Goal: Transaction & Acquisition: Purchase product/service

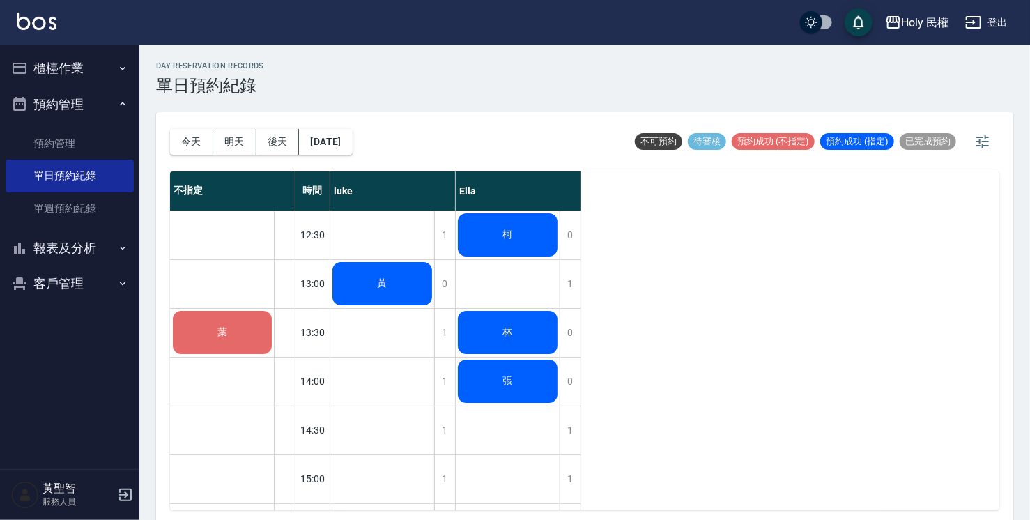
click at [384, 289] on span "黃" at bounding box center [382, 283] width 15 height 13
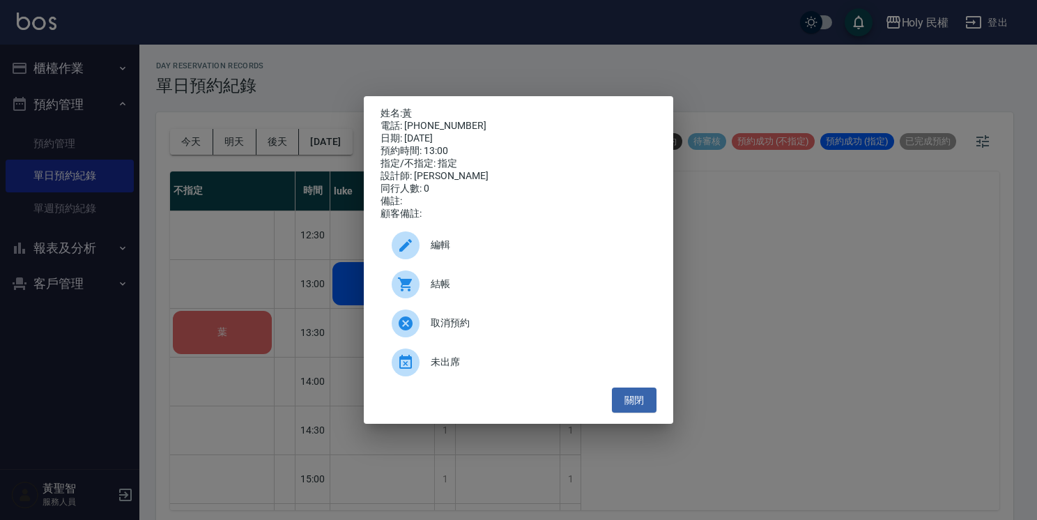
click at [457, 289] on span "結帳" at bounding box center [538, 284] width 215 height 15
click at [629, 407] on button "關閉" at bounding box center [634, 400] width 45 height 26
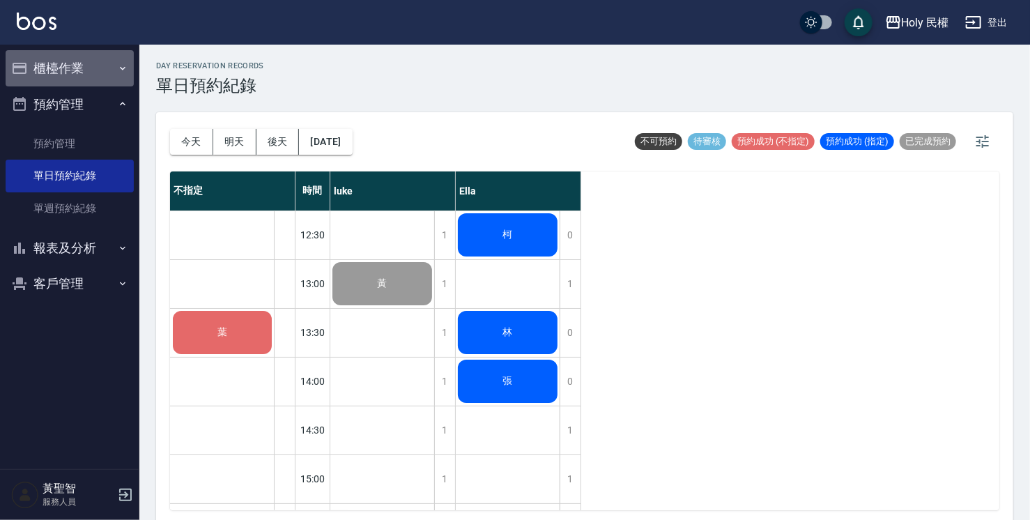
click at [75, 66] on button "櫃檯作業" at bounding box center [70, 68] width 128 height 36
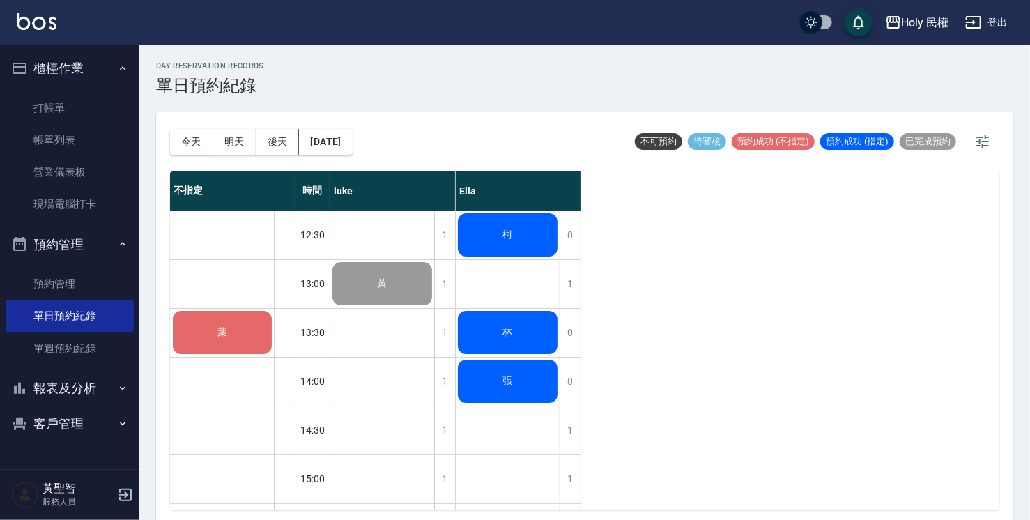
click at [231, 315] on div "葉" at bounding box center [222, 332] width 103 height 47
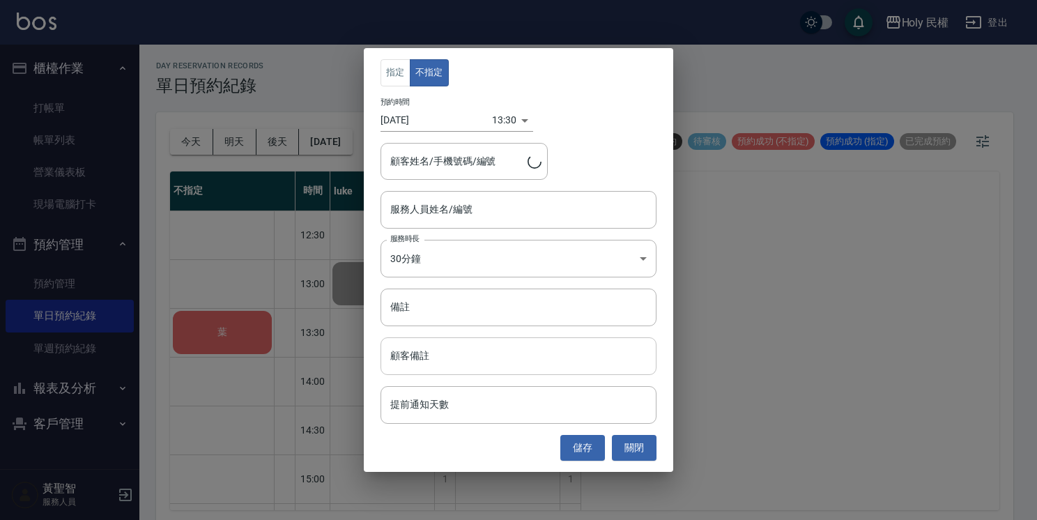
type input "葉/0909363199/"
click at [640, 444] on button "關閉" at bounding box center [634, 448] width 45 height 26
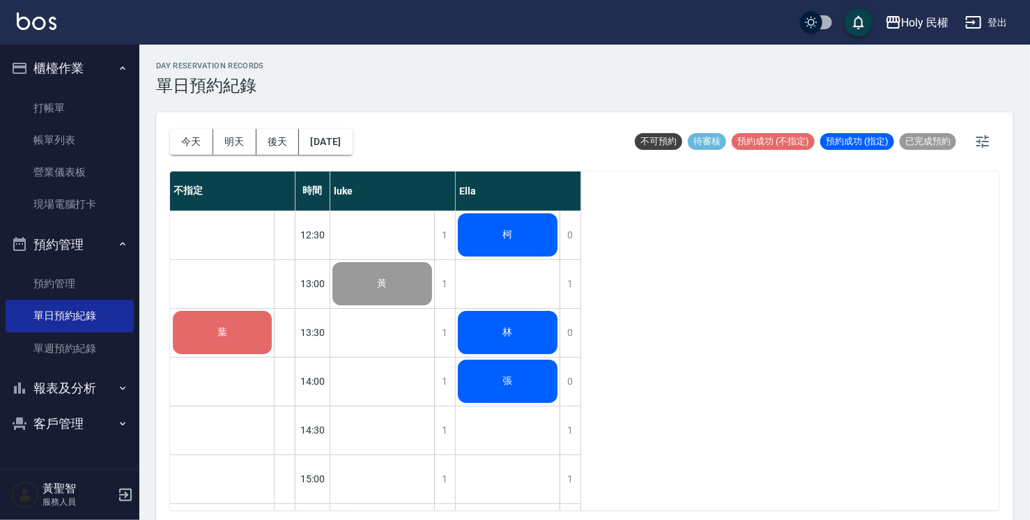
click at [223, 323] on div "葉" at bounding box center [222, 332] width 103 height 47
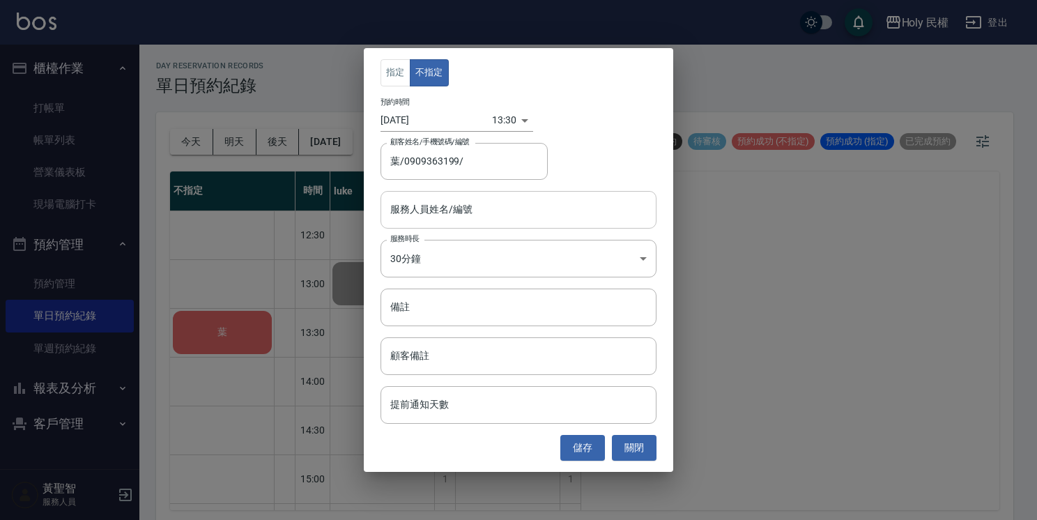
click at [574, 210] on input "服務人員姓名/編號" at bounding box center [518, 209] width 263 height 24
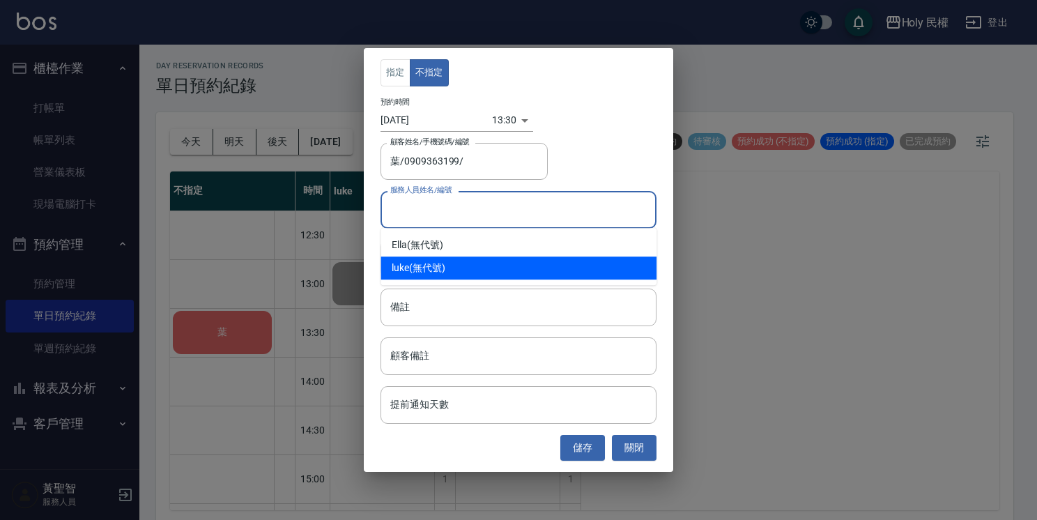
click at [521, 265] on div "luke (無代號)" at bounding box center [519, 267] width 276 height 23
type input "luke(無代號)"
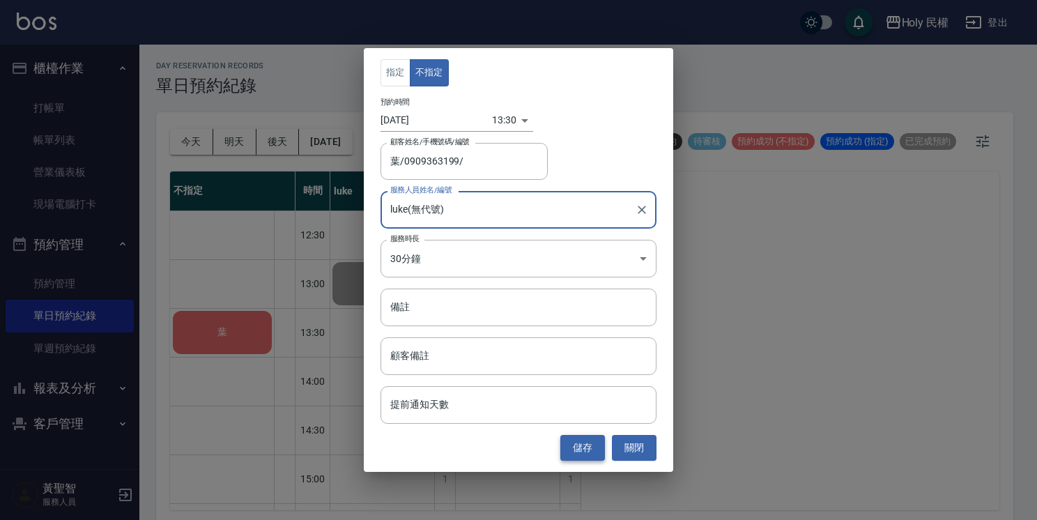
click at [597, 456] on button "儲存" at bounding box center [582, 448] width 45 height 26
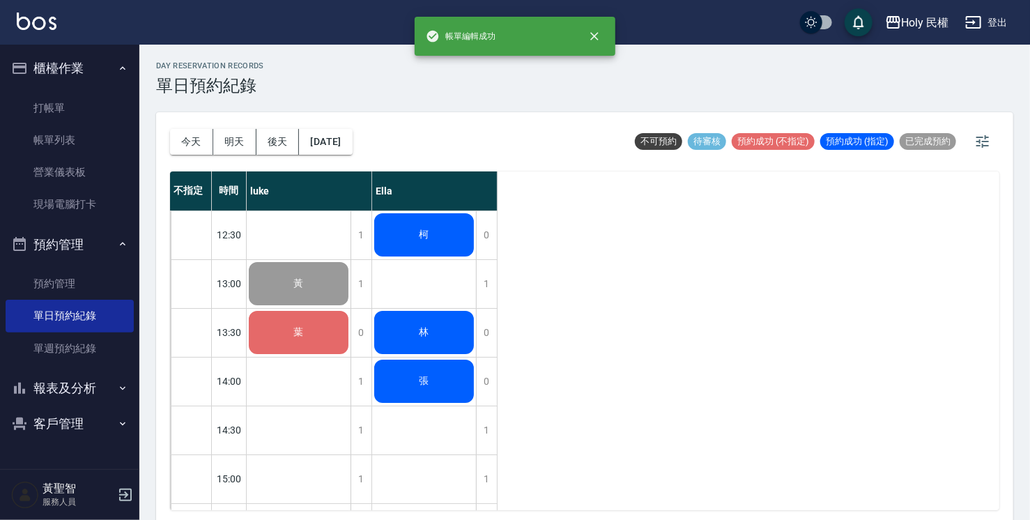
click at [315, 335] on div "葉" at bounding box center [299, 332] width 104 height 47
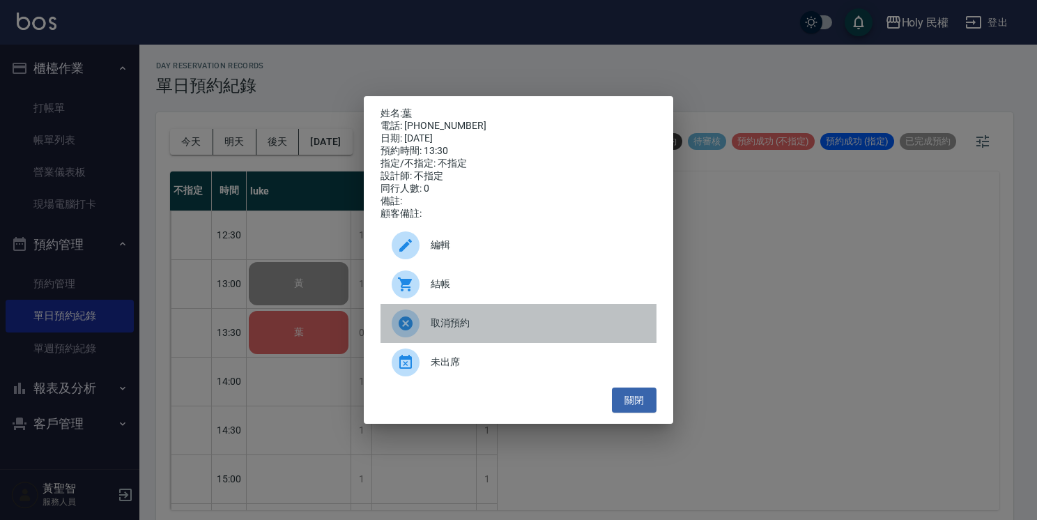
click at [431, 325] on span "取消預約" at bounding box center [538, 323] width 215 height 15
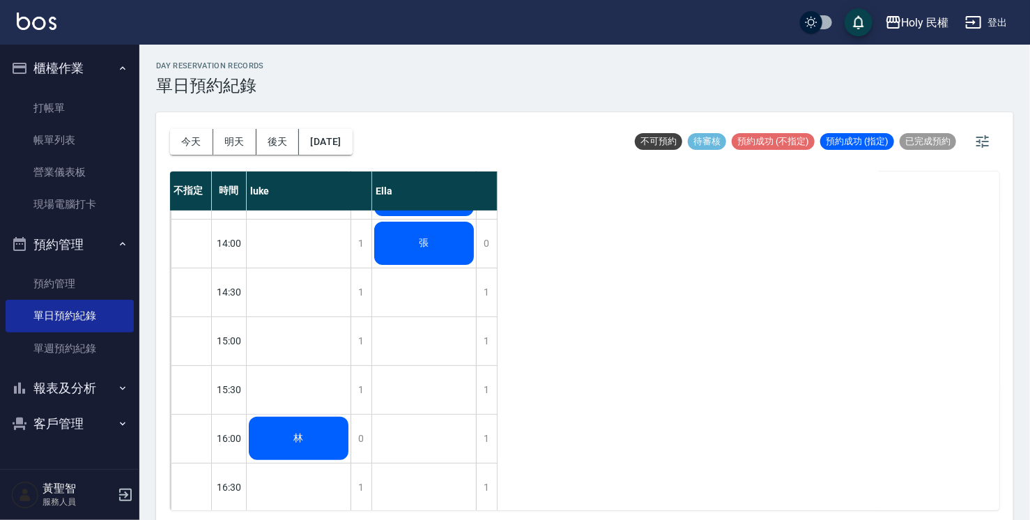
scroll to position [139, 0]
click at [206, 306] on div at bounding box center [191, 291] width 40 height 48
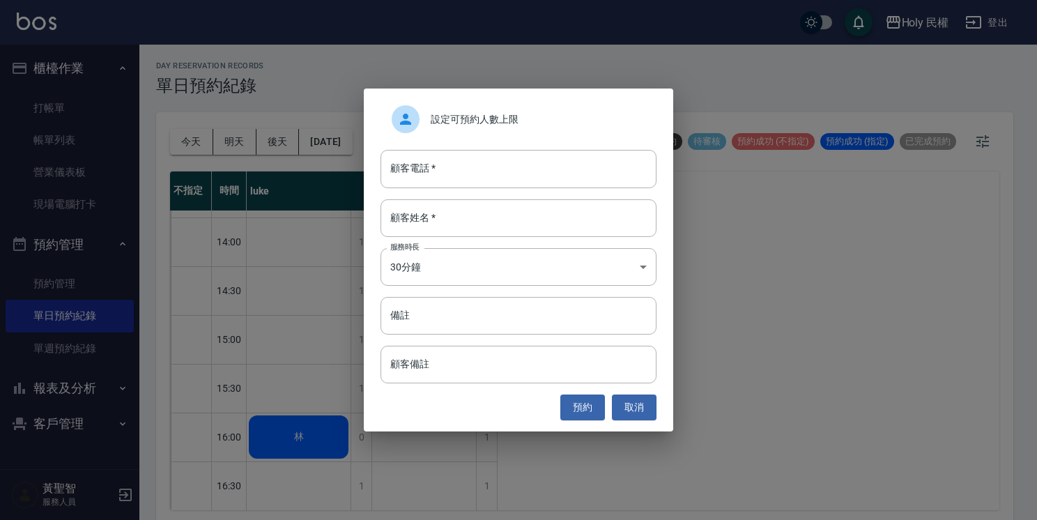
click at [505, 190] on div "設定可預約人數上限 顧客電話   * 顧客電話   * 顧客姓名   * 顧客姓名   * 服務時長 30分鐘 1 服務時長 備註 備註 顧客備註 顧客備註 …" at bounding box center [518, 260] width 309 height 342
click at [500, 171] on input "顧客電話   *" at bounding box center [519, 169] width 276 height 38
type input "0"
click at [644, 410] on button "取消" at bounding box center [634, 407] width 45 height 26
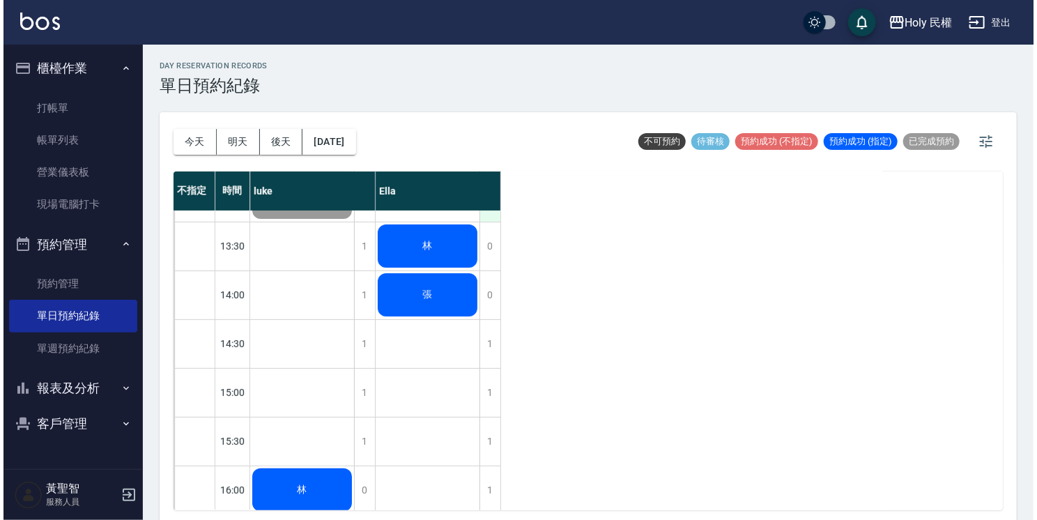
scroll to position [0, 0]
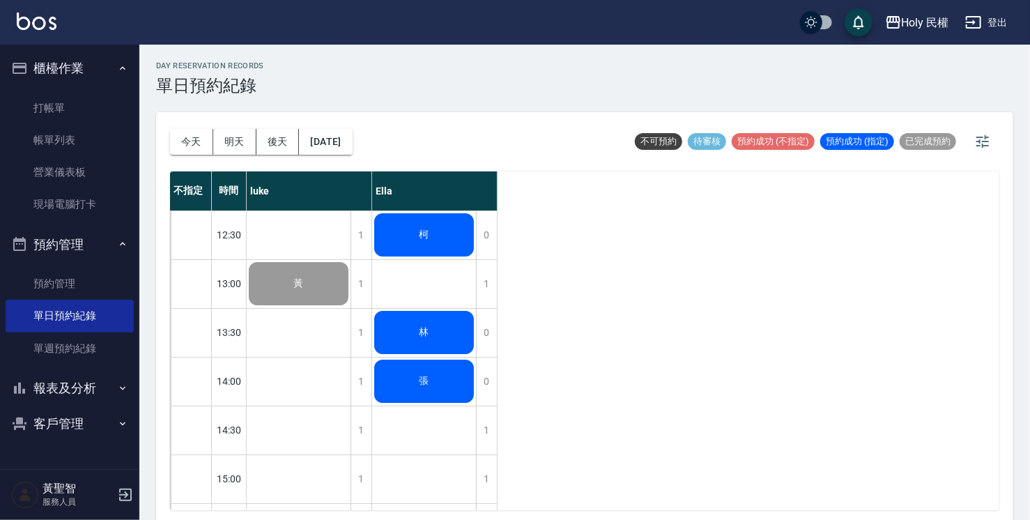
click at [427, 226] on div "柯" at bounding box center [424, 234] width 104 height 47
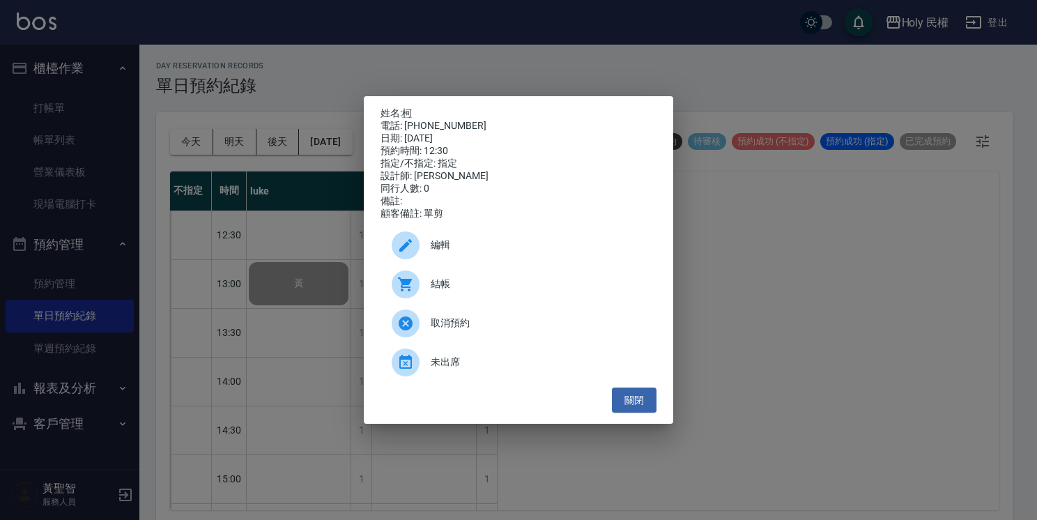
click at [446, 291] on span "結帳" at bounding box center [538, 284] width 215 height 15
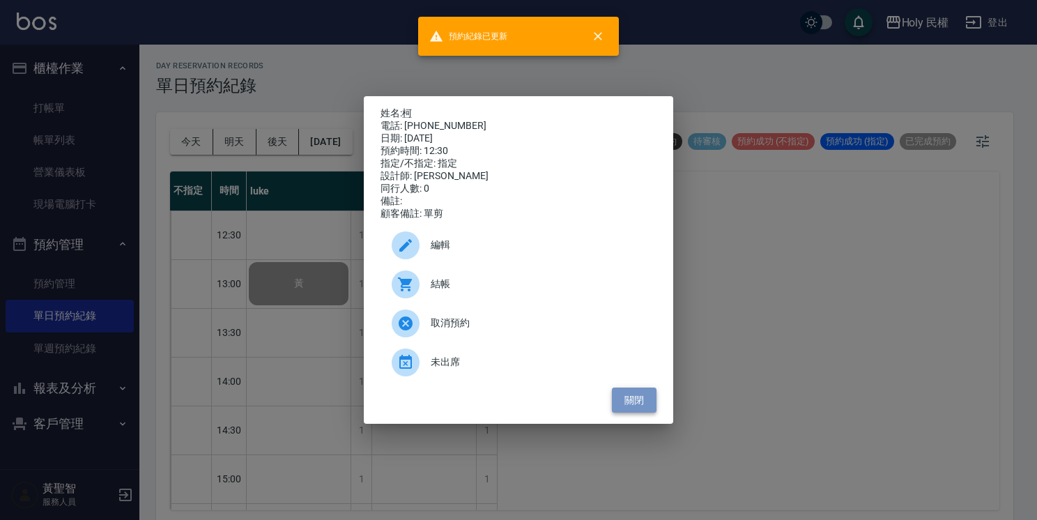
click at [644, 402] on button "關閉" at bounding box center [634, 400] width 45 height 26
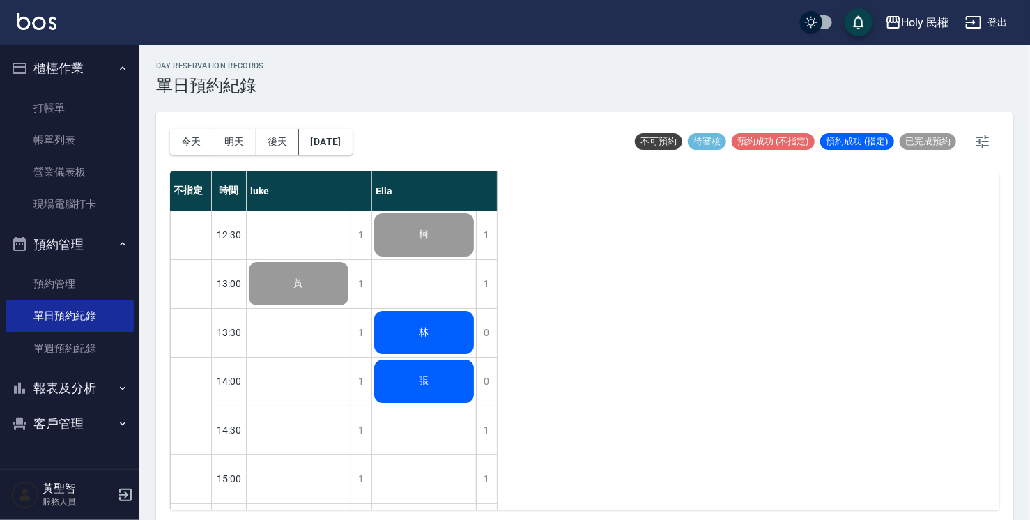
click at [459, 311] on div "林" at bounding box center [424, 332] width 104 height 47
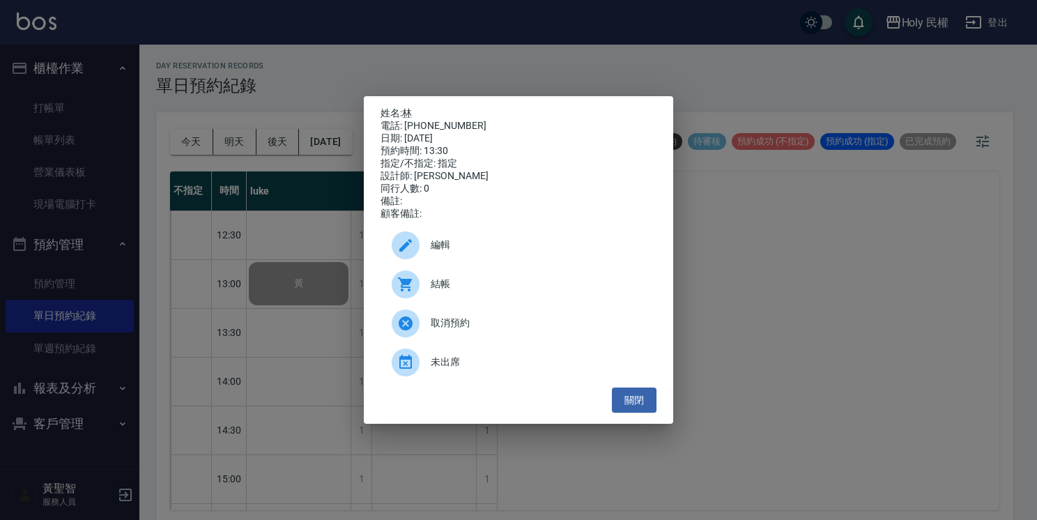
click at [469, 279] on div "結帳" at bounding box center [519, 284] width 276 height 39
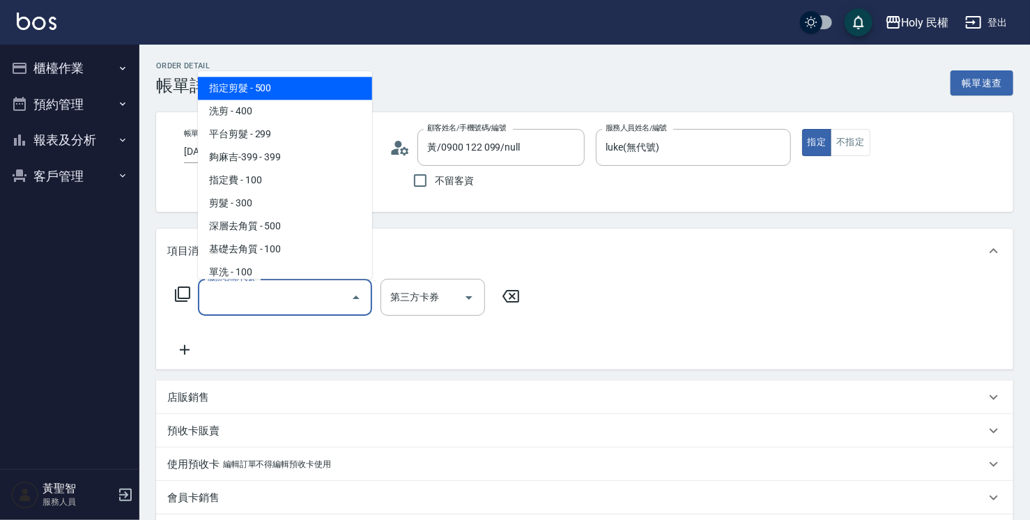
click at [280, 293] on input "服務名稱/代號" at bounding box center [274, 297] width 141 height 24
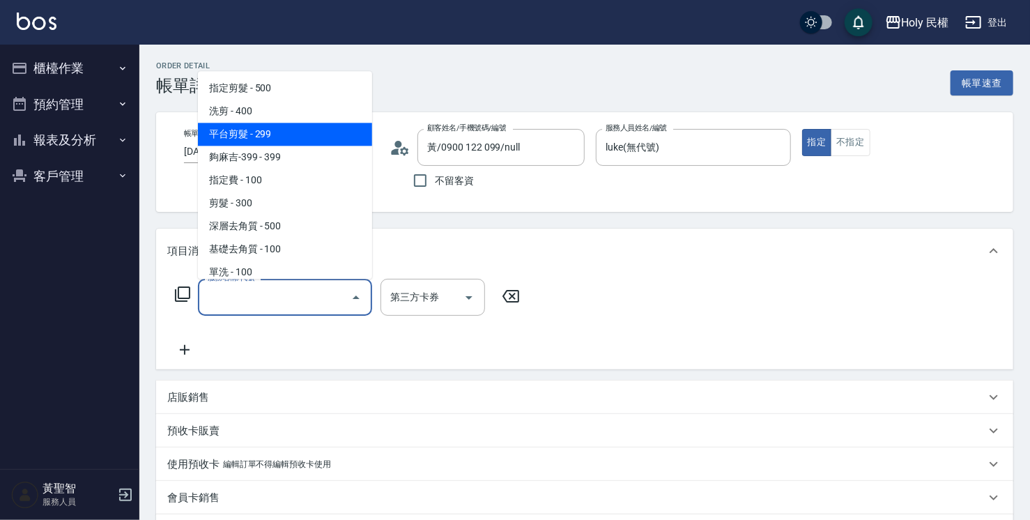
click at [251, 125] on span "平台剪髮 - 299" at bounding box center [285, 134] width 174 height 23
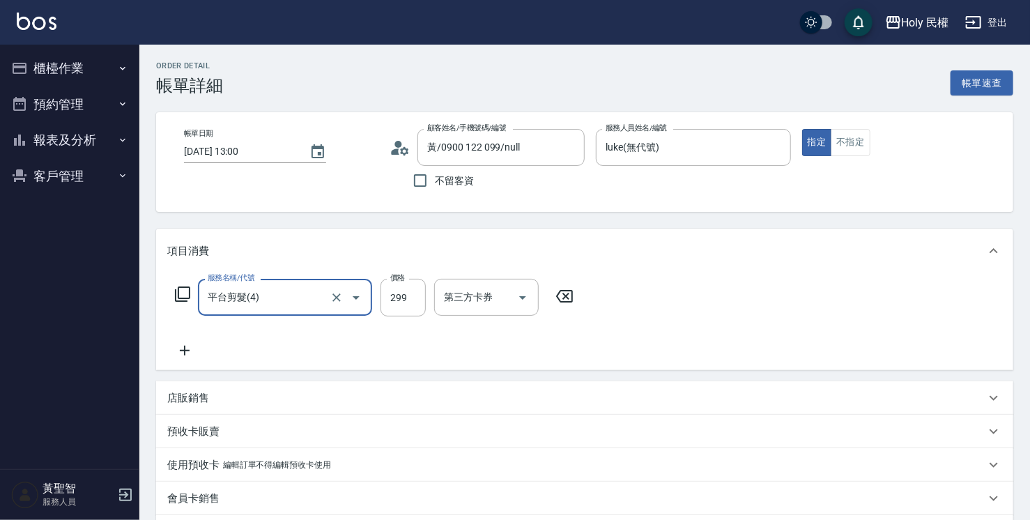
click at [357, 300] on icon "Open" at bounding box center [356, 297] width 17 height 17
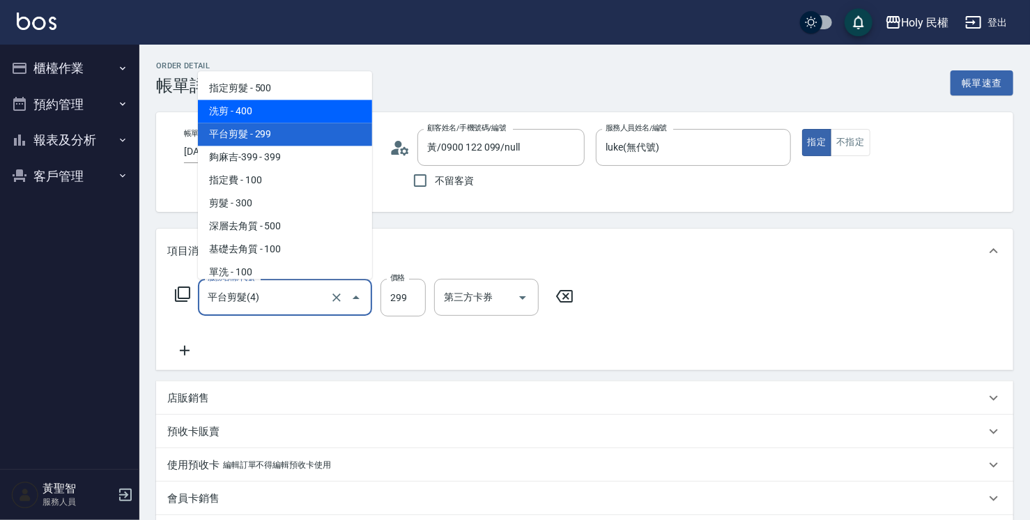
click at [273, 118] on span "洗剪 - 400" at bounding box center [285, 111] width 174 height 23
type input "洗剪(3)"
type input "400"
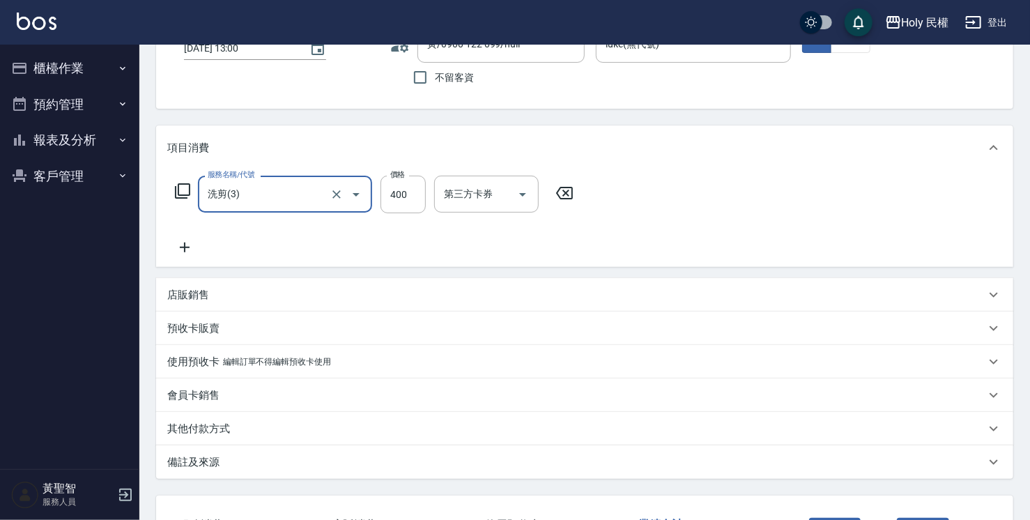
scroll to position [209, 0]
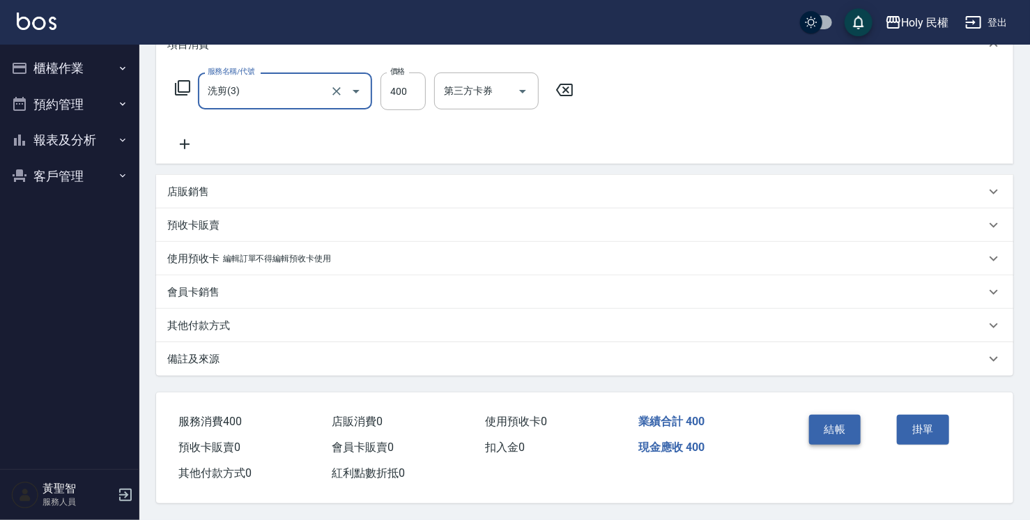
click at [834, 427] on button "結帳" at bounding box center [835, 429] width 52 height 29
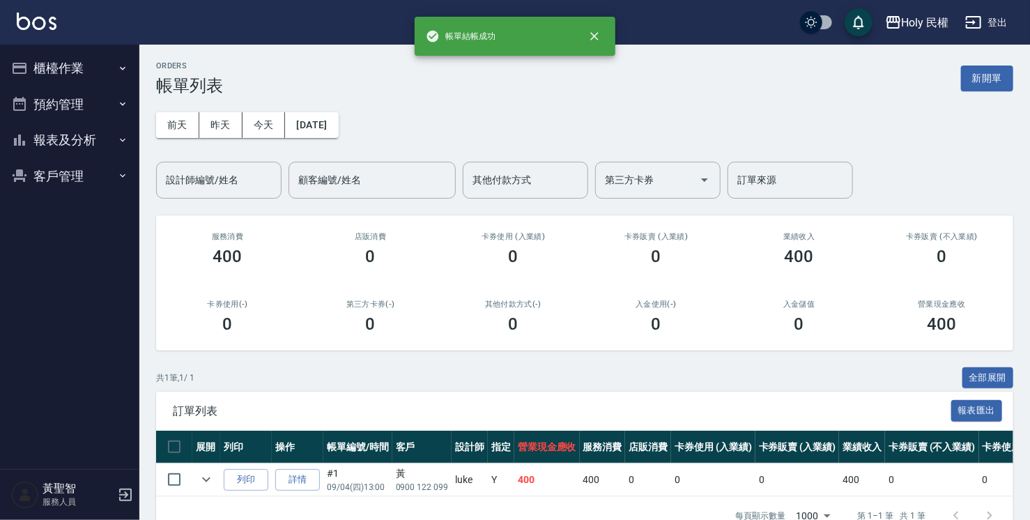
scroll to position [41, 0]
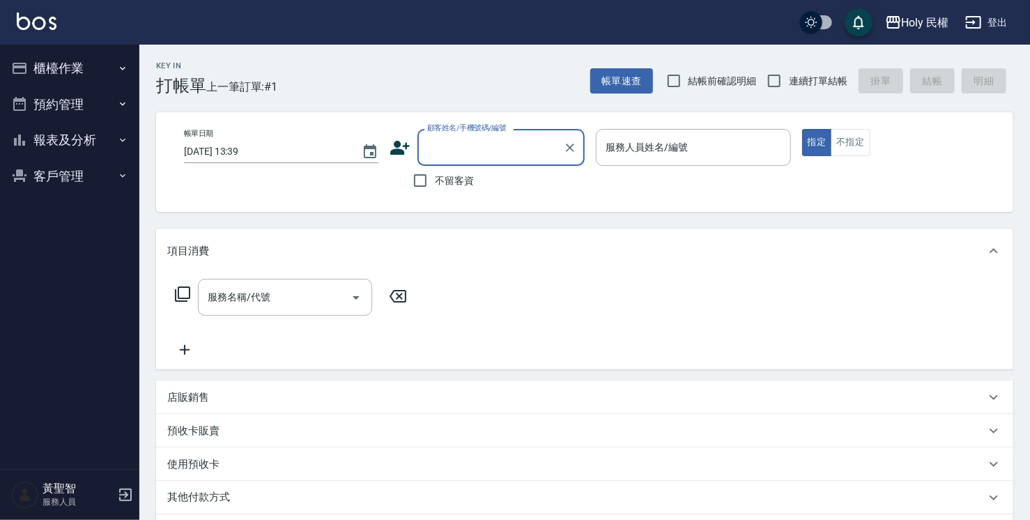
type input "ㄢ"
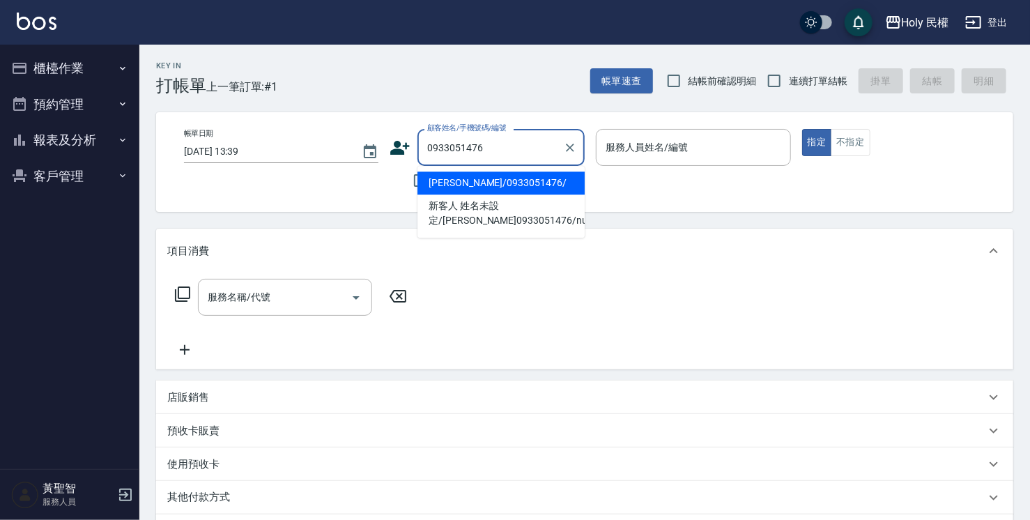
click at [509, 186] on li "鄭/0933051476/" at bounding box center [500, 182] width 167 height 23
type input "鄭/0933051476/"
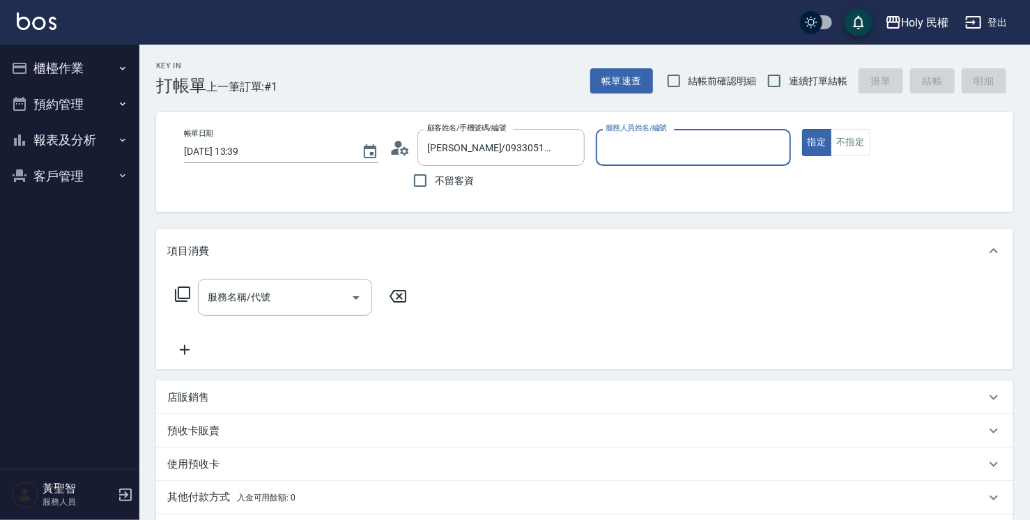
click at [705, 150] on input "服務人員姓名/編號" at bounding box center [693, 147] width 182 height 24
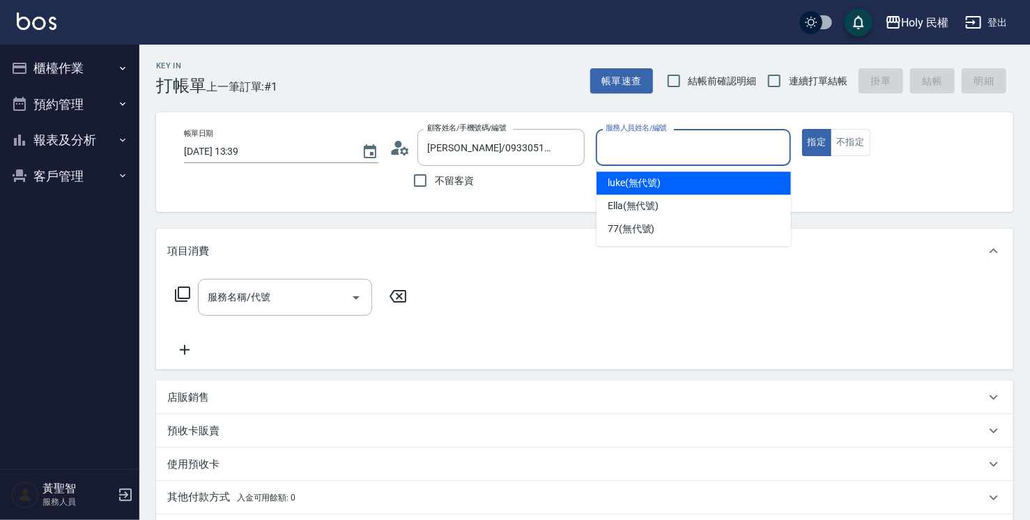
click at [689, 187] on div "luke (無代號)" at bounding box center [694, 182] width 194 height 23
type input "luke(無代號)"
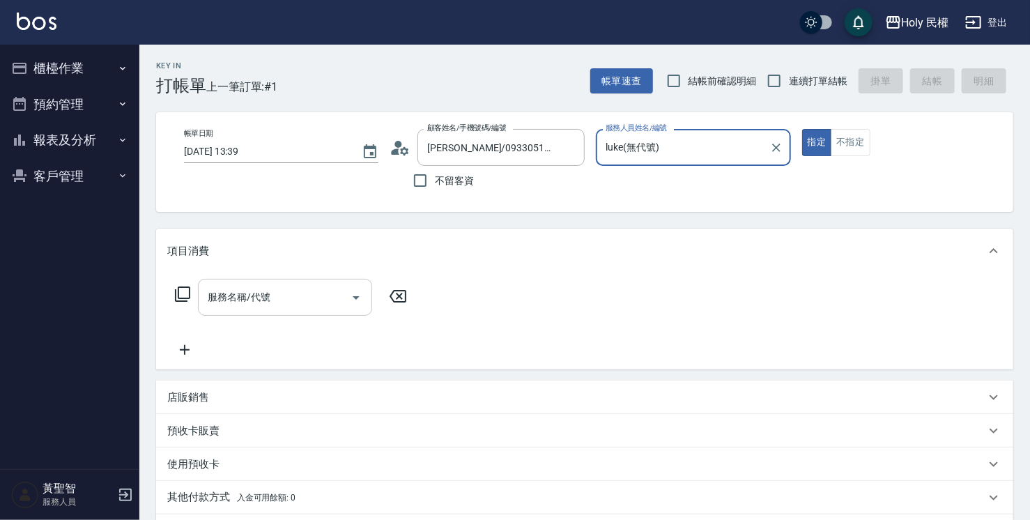
click at [315, 305] on input "服務名稱/代號" at bounding box center [274, 297] width 141 height 24
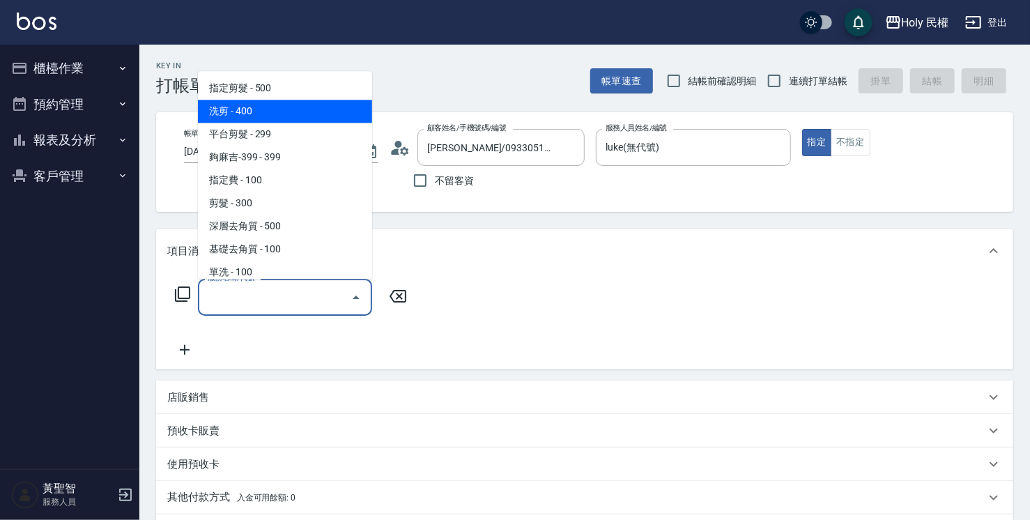
click at [245, 108] on span "洗剪 - 400" at bounding box center [285, 111] width 174 height 23
type input "洗剪(3)"
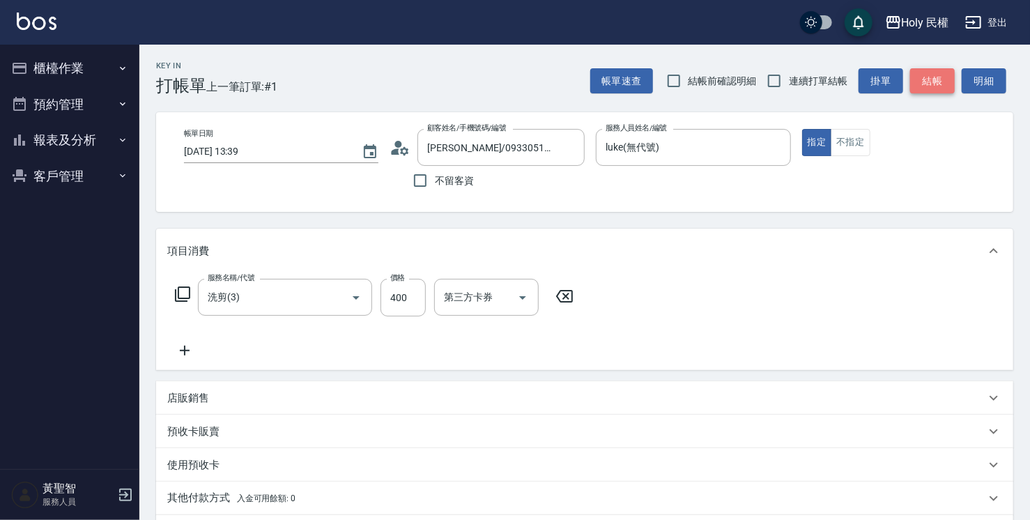
click at [932, 79] on button "結帳" at bounding box center [932, 81] width 45 height 26
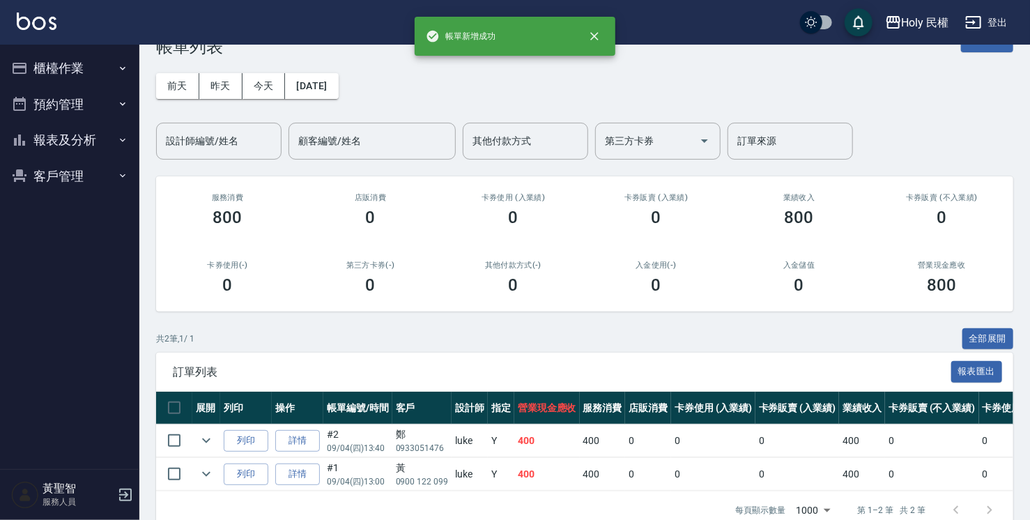
scroll to position [75, 0]
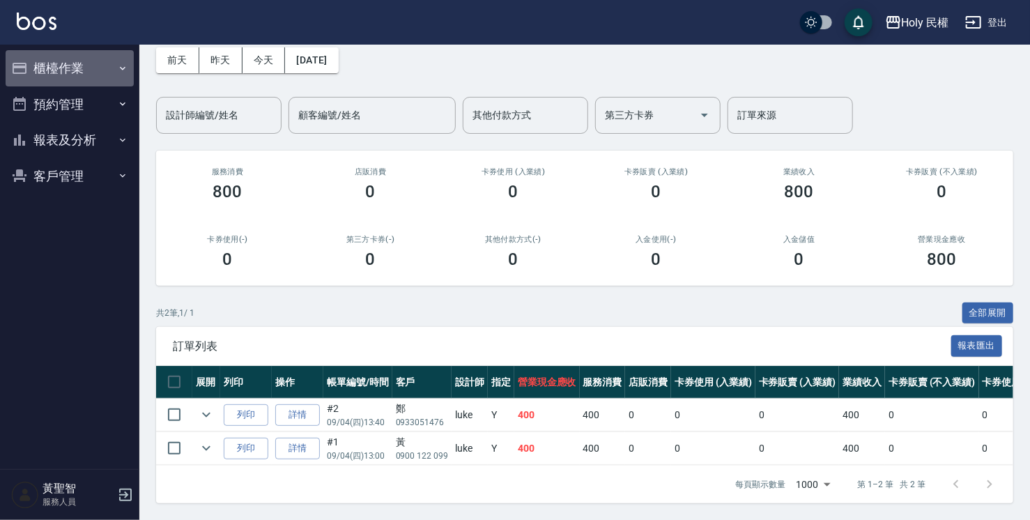
click at [72, 66] on button "櫃檯作業" at bounding box center [70, 68] width 128 height 36
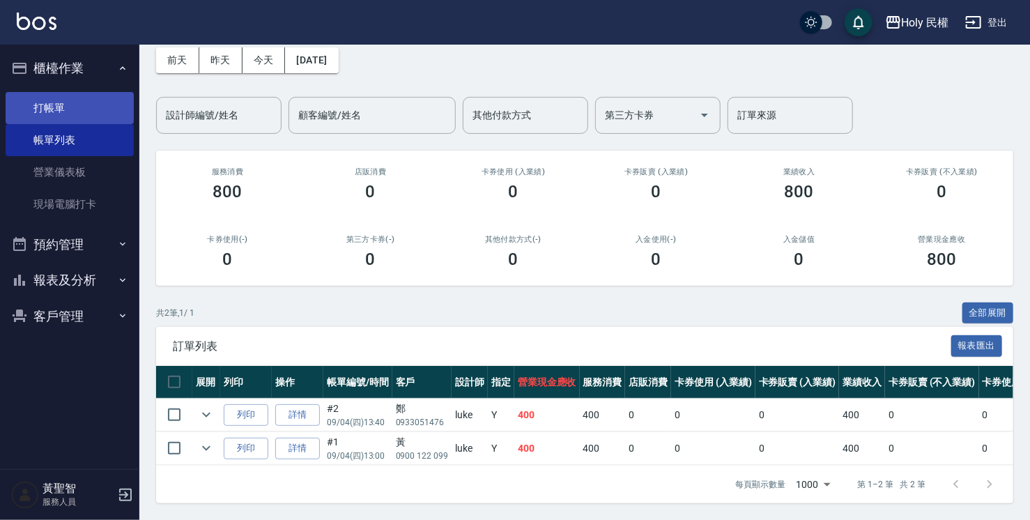
click at [79, 102] on link "打帳單" at bounding box center [70, 108] width 128 height 32
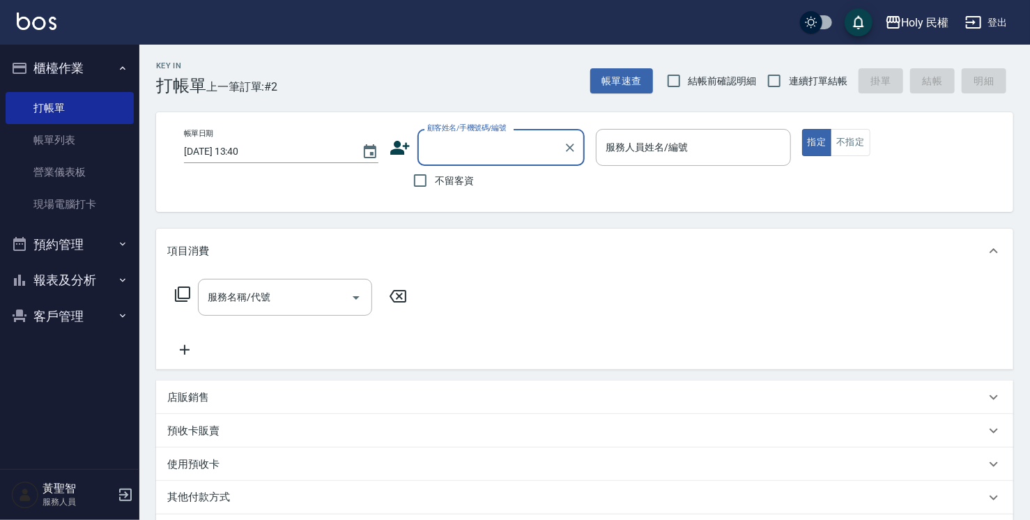
click at [507, 158] on input "顧客姓名/手機號碼/編號" at bounding box center [491, 147] width 134 height 24
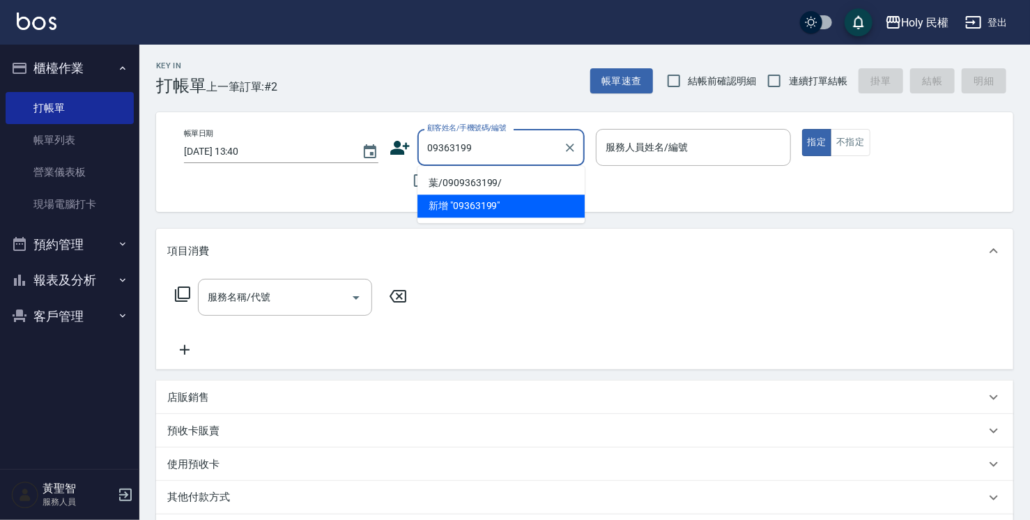
click at [499, 183] on li "葉/0909363199/" at bounding box center [500, 182] width 167 height 23
type input "葉/0909363199/"
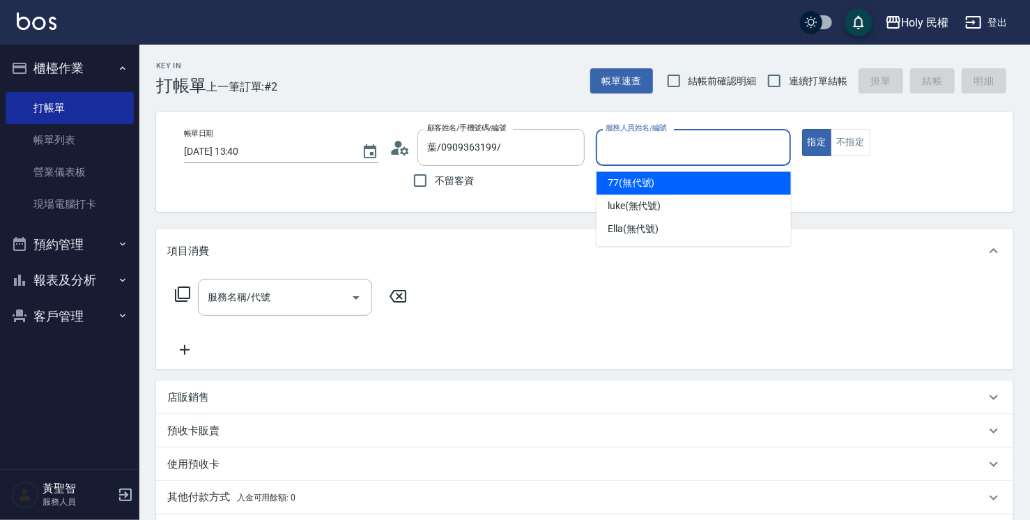
click at [677, 144] on input "服務人員姓名/編號" at bounding box center [693, 147] width 182 height 24
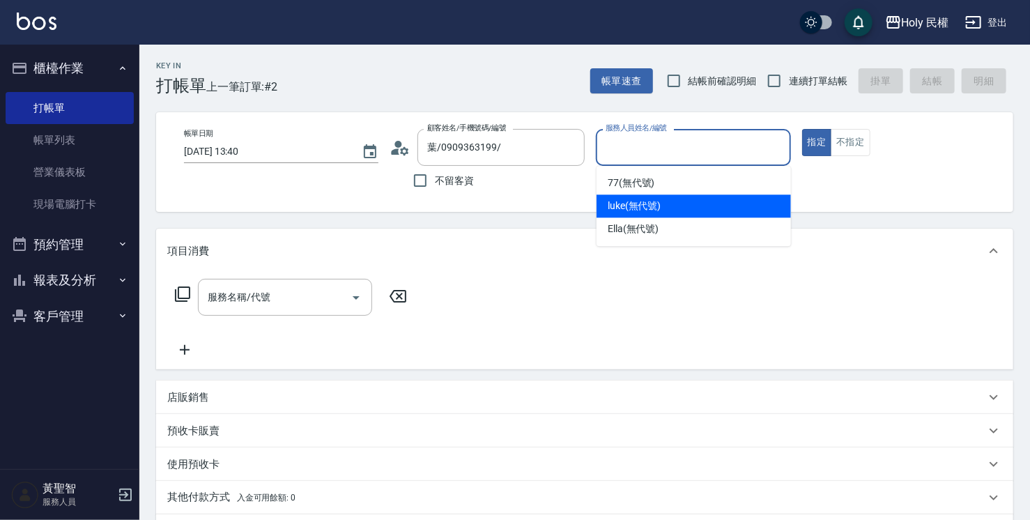
click at [668, 205] on div "luke (無代號)" at bounding box center [694, 205] width 194 height 23
type input "luke(無代號)"
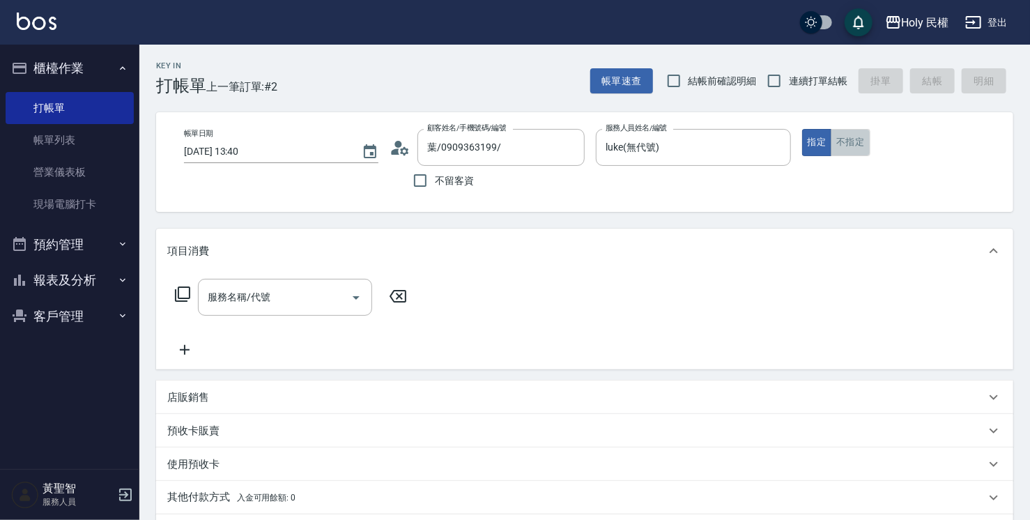
click at [852, 148] on button "不指定" at bounding box center [850, 142] width 39 height 27
click at [280, 295] on input "服務名稱/代號" at bounding box center [274, 297] width 141 height 24
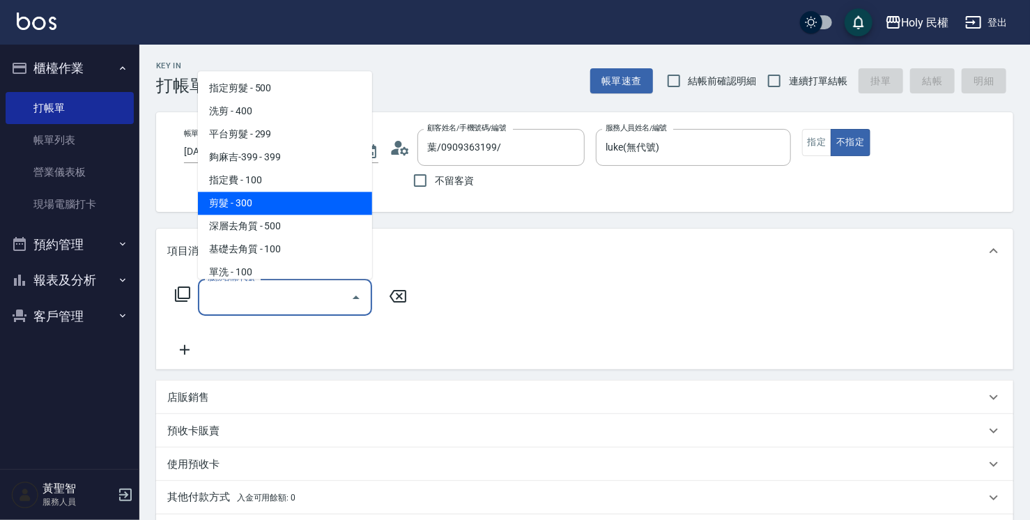
click at [255, 202] on span "剪髮 - 300" at bounding box center [285, 203] width 174 height 23
type input "剪髮(C02)"
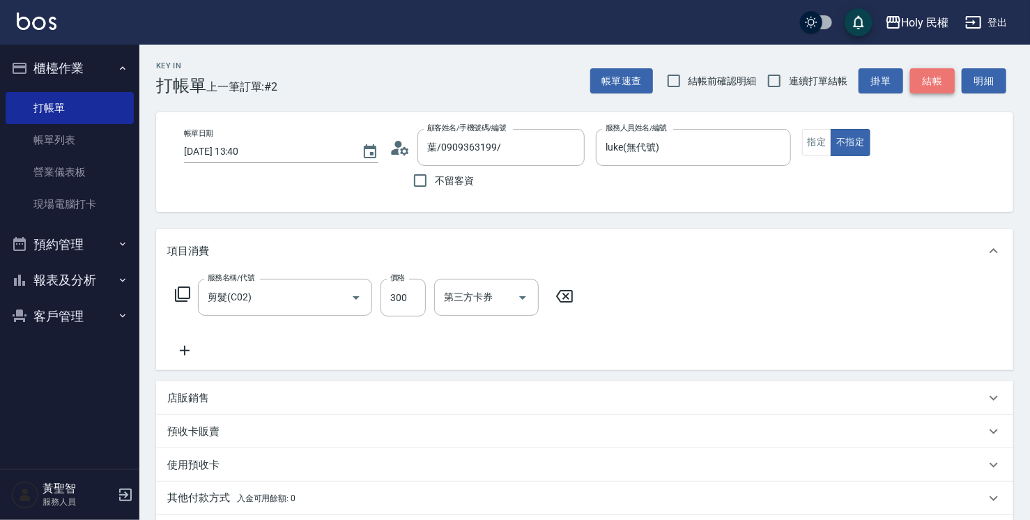
click at [928, 77] on button "結帳" at bounding box center [932, 81] width 45 height 26
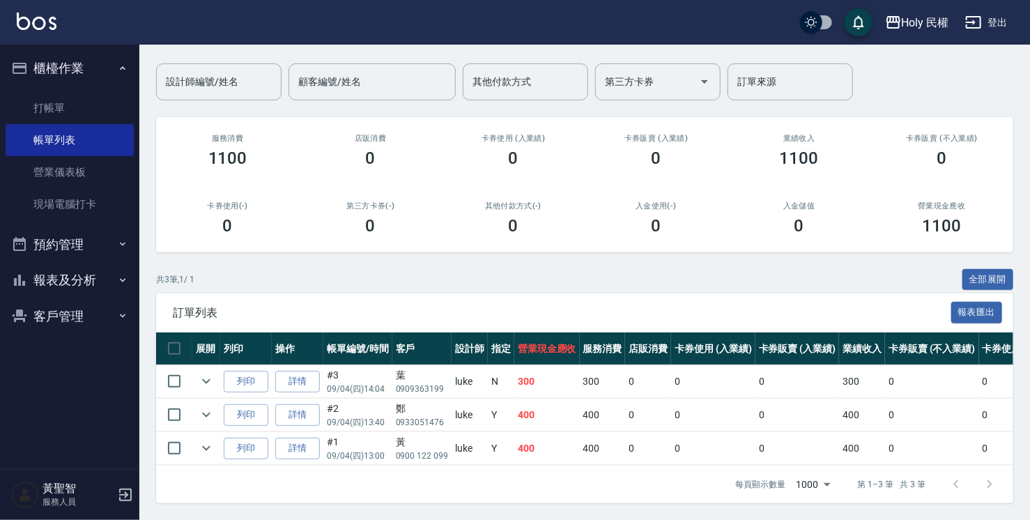
scroll to position [107, 0]
click at [56, 103] on link "打帳單" at bounding box center [70, 108] width 128 height 32
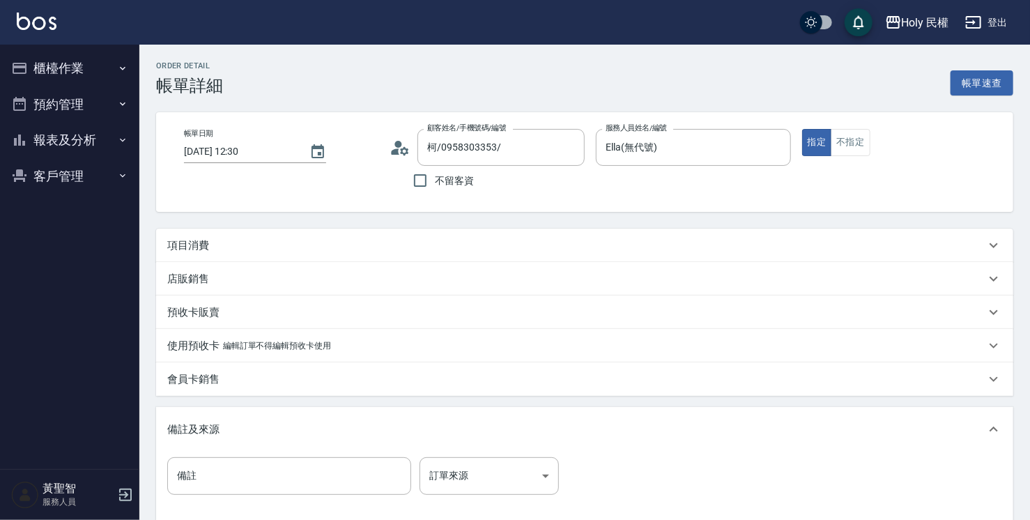
click at [442, 245] on div "項目消費" at bounding box center [576, 245] width 818 height 15
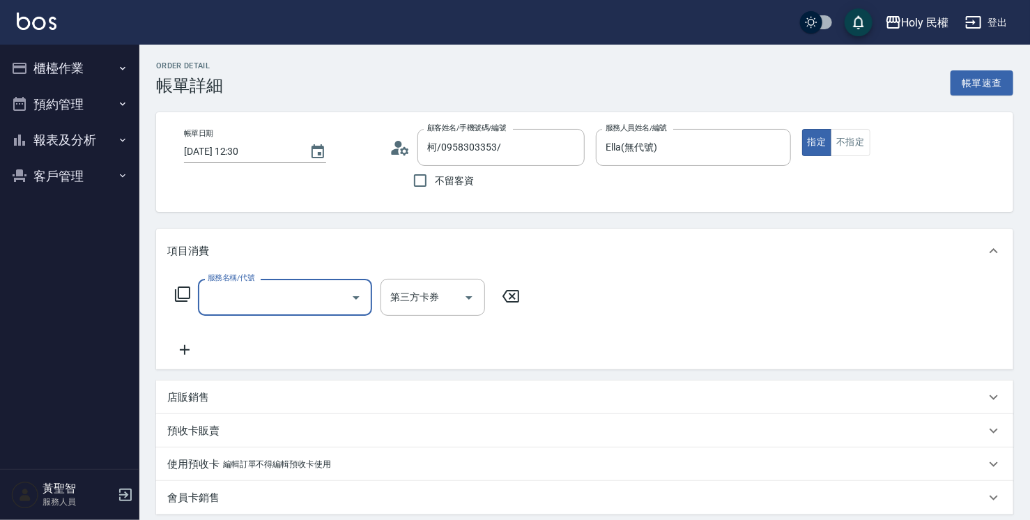
drag, startPoint x: 298, startPoint y: 296, endPoint x: 299, endPoint y: 281, distance: 15.4
click at [298, 297] on input "服務名稱/代號" at bounding box center [274, 297] width 141 height 24
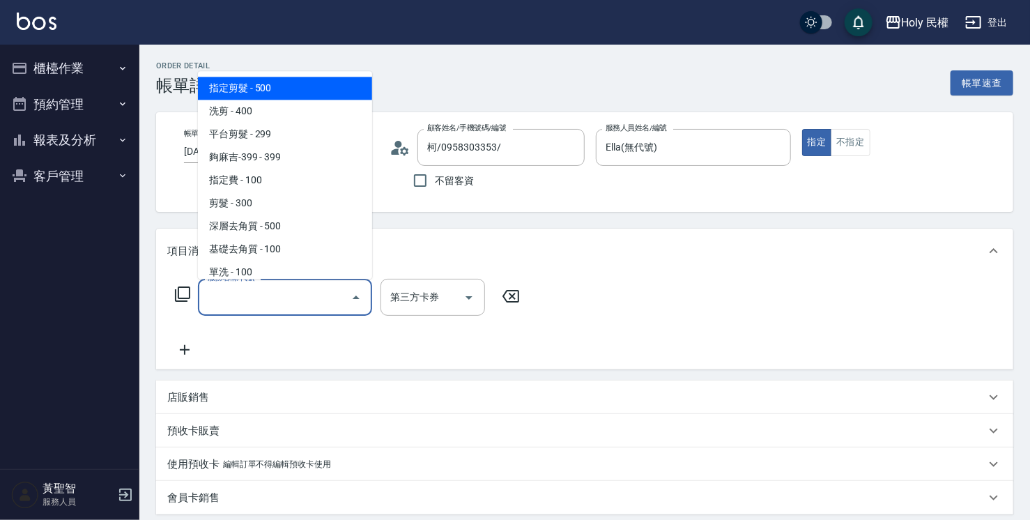
click at [329, 79] on span "指定剪髮 - 500" at bounding box center [285, 88] width 174 height 23
type input "指定剪髮(1)"
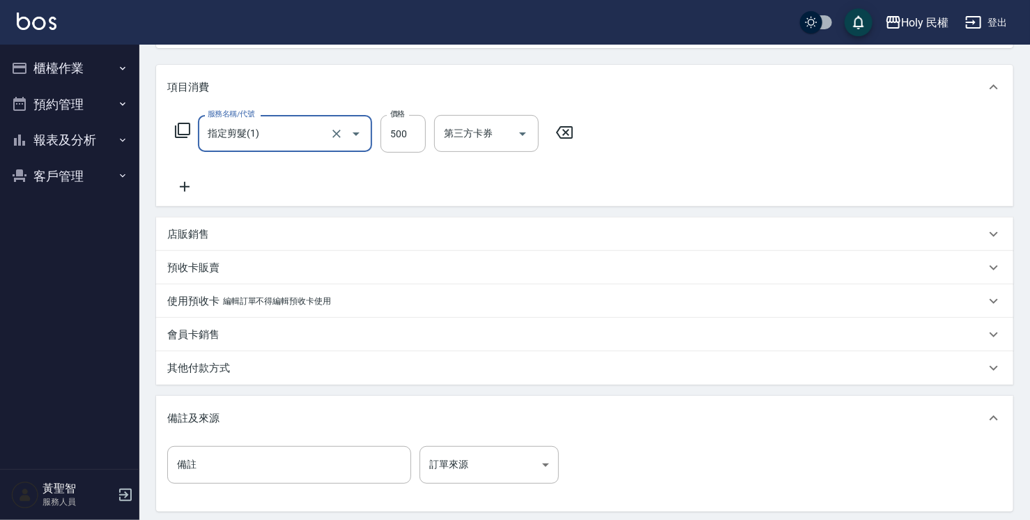
scroll to position [279, 0]
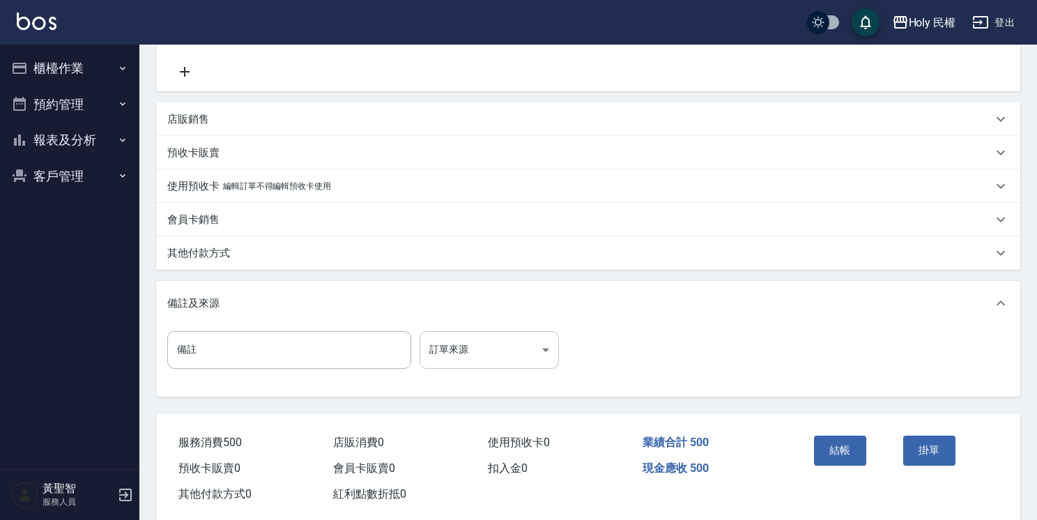
click at [506, 359] on body "Holy 民權 登出 櫃檯作業 打帳單 帳單列表 營業儀表板 現場電腦打卡 預約管理 預約管理 單日預約紀錄 單週預約紀錄 報表及分析 報表目錄 店家日報表 …" at bounding box center [518, 131] width 1037 height 820
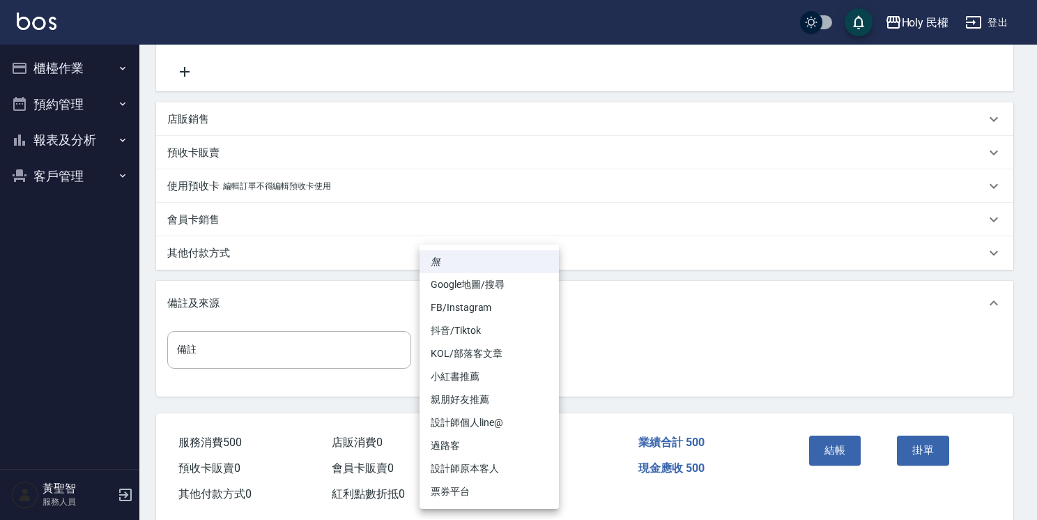
click at [514, 481] on li "票券平台" at bounding box center [489, 491] width 139 height 23
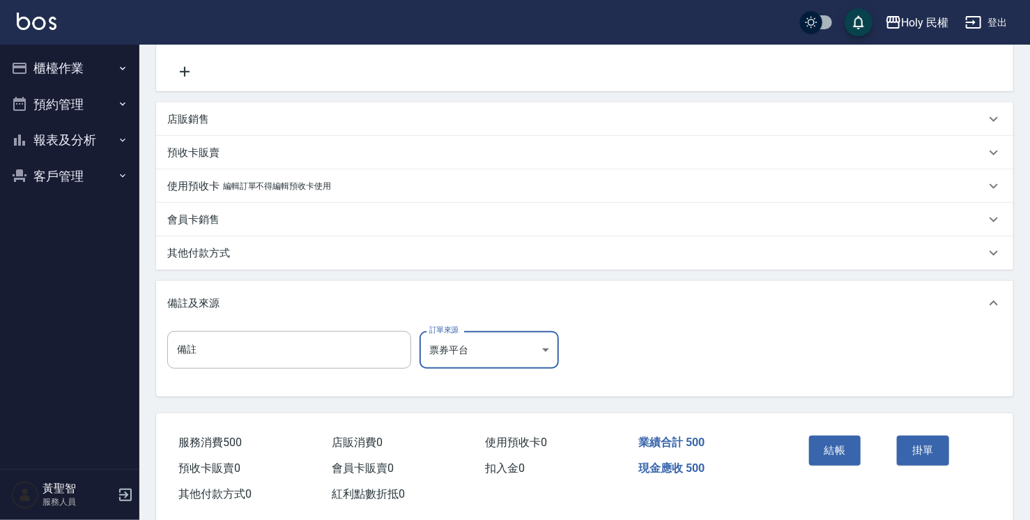
click at [496, 355] on body "Holy 民權 登出 櫃檯作業 打帳單 帳單列表 營業儀表板 現場電腦打卡 預約管理 預約管理 單日預約紀錄 單週預約紀錄 報表及分析 報表目錄 店家日報表 …" at bounding box center [515, 131] width 1030 height 820
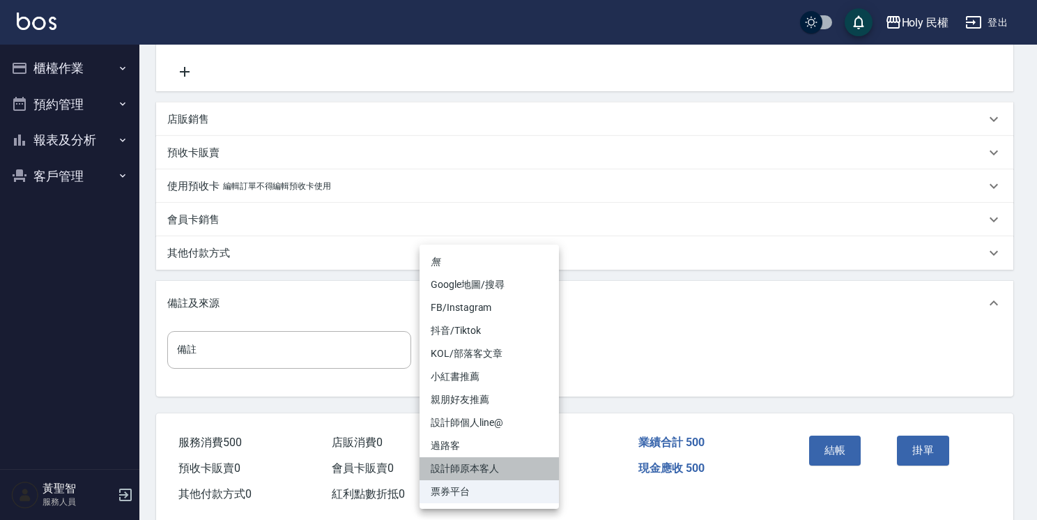
click at [506, 467] on li "設計師原本客人" at bounding box center [489, 468] width 139 height 23
type input "設計師原本客人"
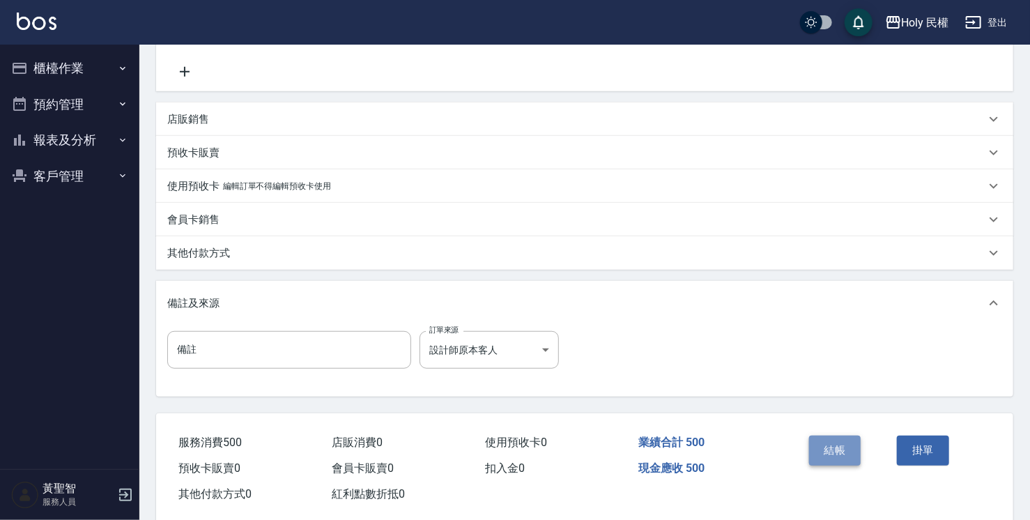
click at [832, 460] on button "結帳" at bounding box center [835, 450] width 52 height 29
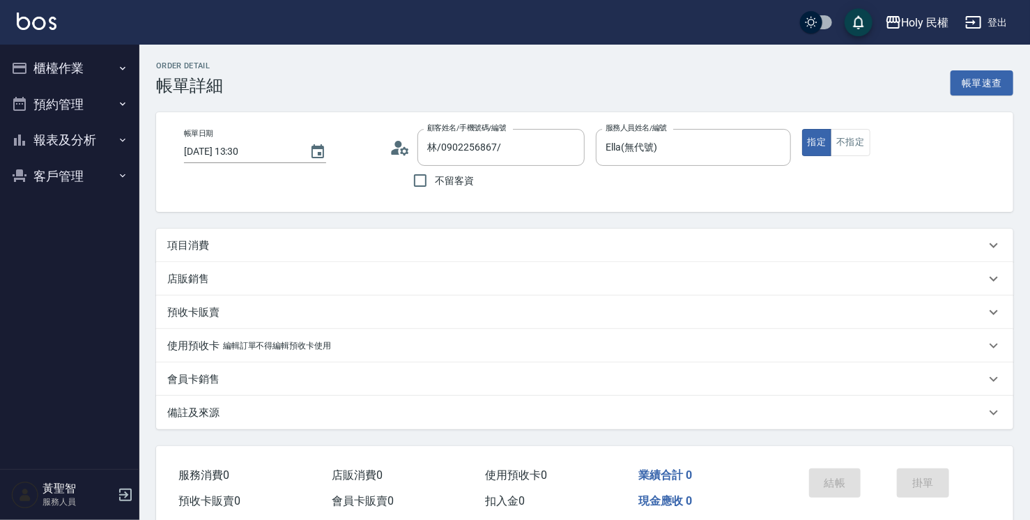
click at [462, 255] on div "項目消費" at bounding box center [584, 245] width 857 height 33
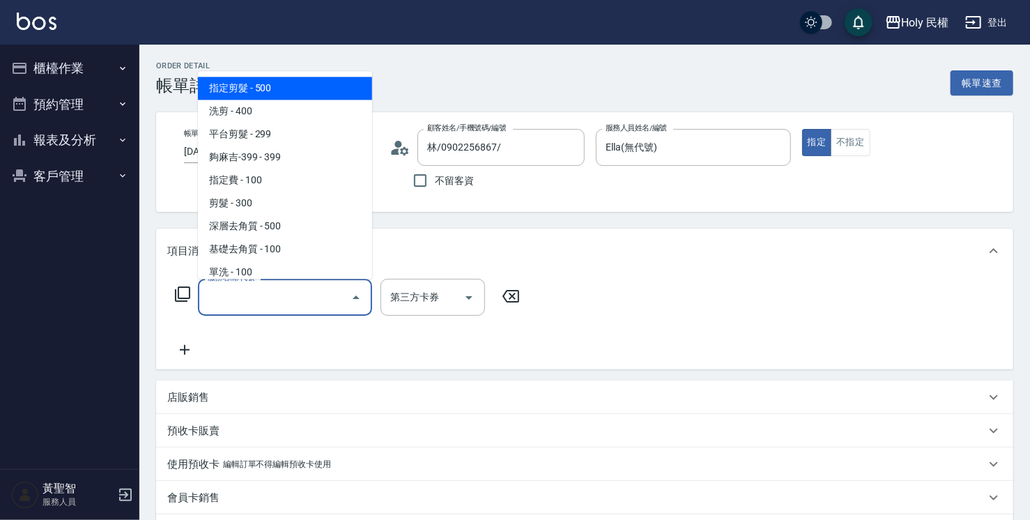
click at [344, 307] on input "服務名稱/代號" at bounding box center [274, 297] width 141 height 24
click at [279, 89] on span "指定剪髮 - 500" at bounding box center [285, 88] width 174 height 23
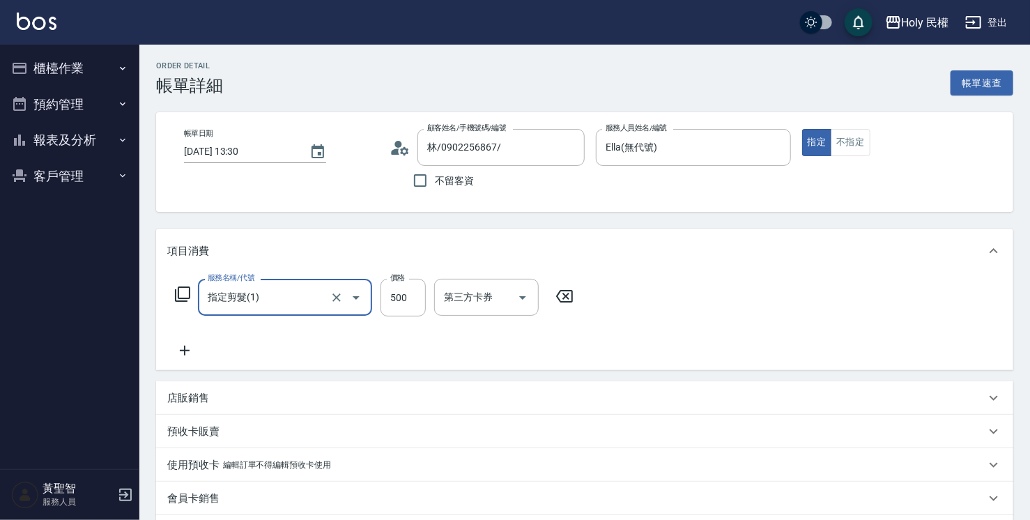
type input "指定剪髮(1)"
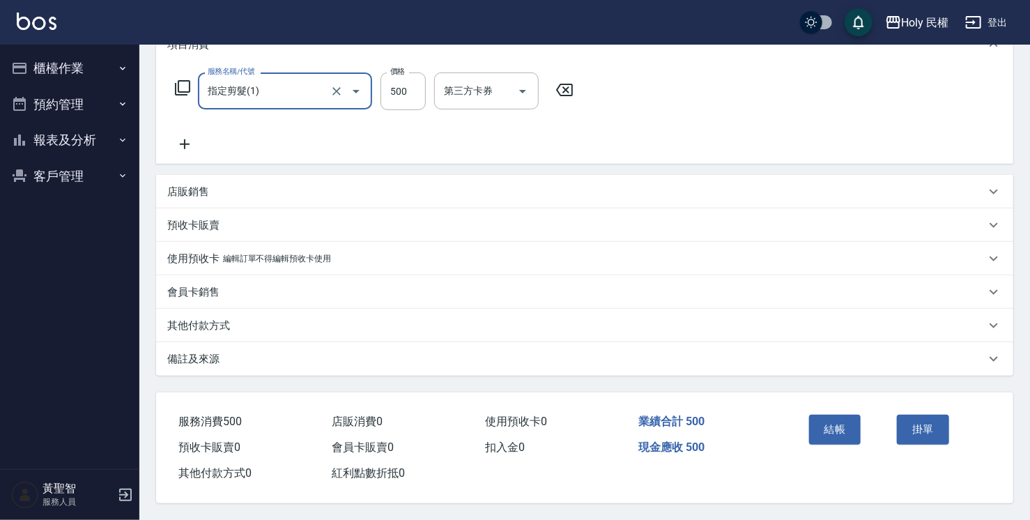
scroll to position [210, 0]
click at [501, 355] on div "備註及來源" at bounding box center [576, 359] width 818 height 15
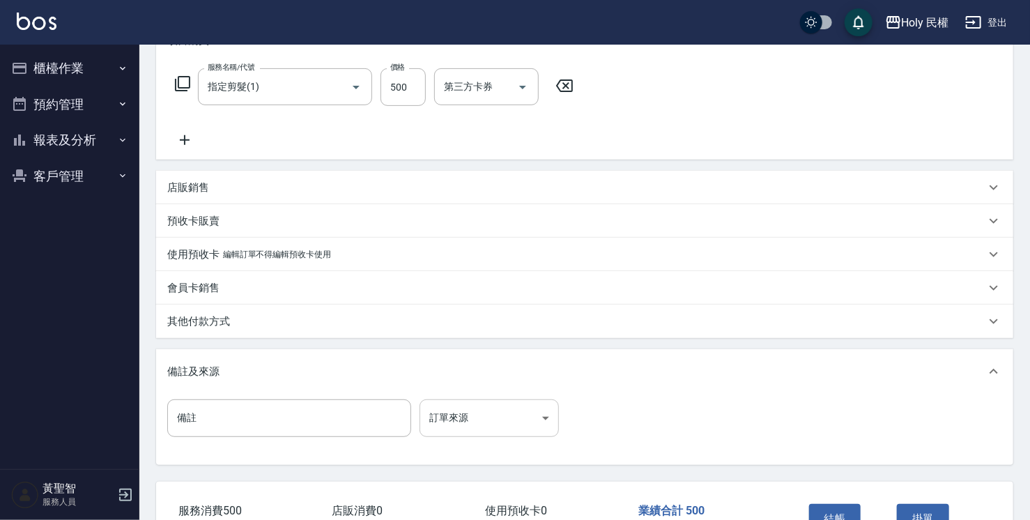
click at [443, 414] on body "Holy 民權 登出 櫃檯作業 打帳單 帳單列表 營業儀表板 現場電腦打卡 預約管理 預約管理 單日預約紀錄 單週預約紀錄 報表及分析 報表目錄 店家日報表 …" at bounding box center [515, 200] width 1030 height 820
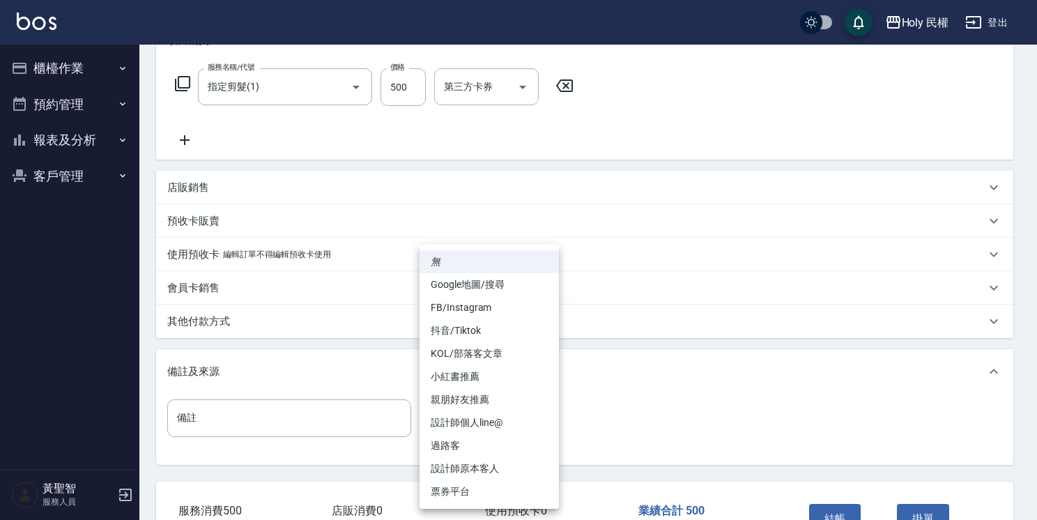
click at [468, 464] on li "設計師原本客人" at bounding box center [489, 468] width 139 height 23
type input "設計師原本客人"
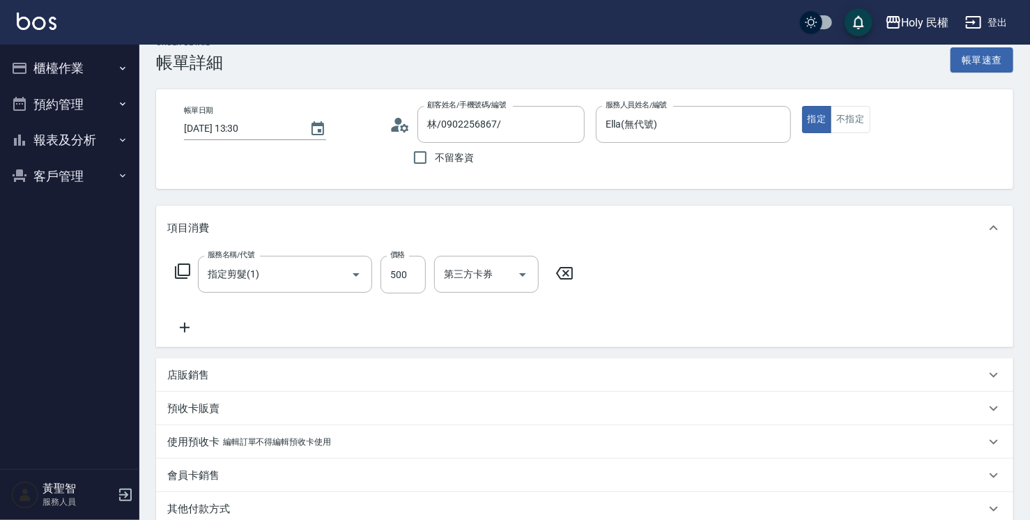
scroll to position [1, 0]
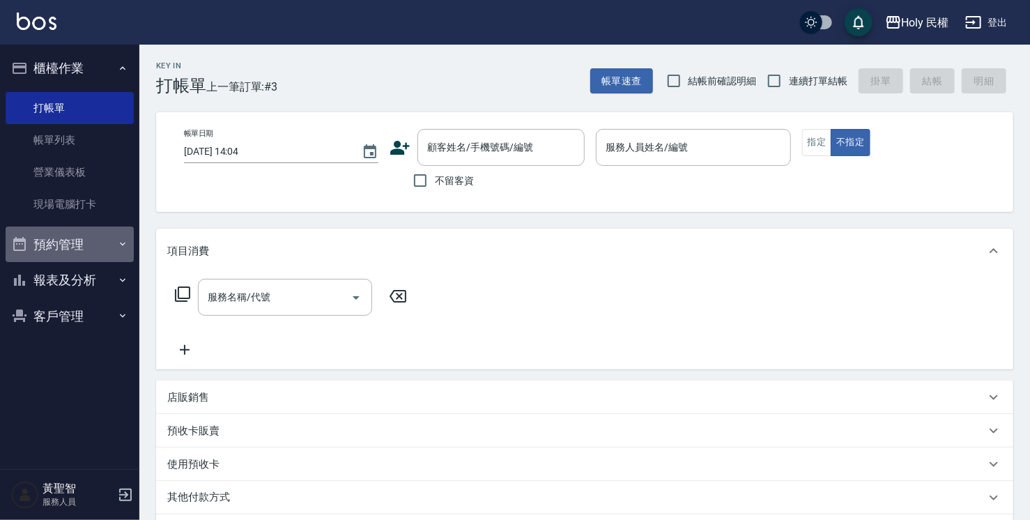
click at [36, 252] on button "預約管理" at bounding box center [70, 244] width 128 height 36
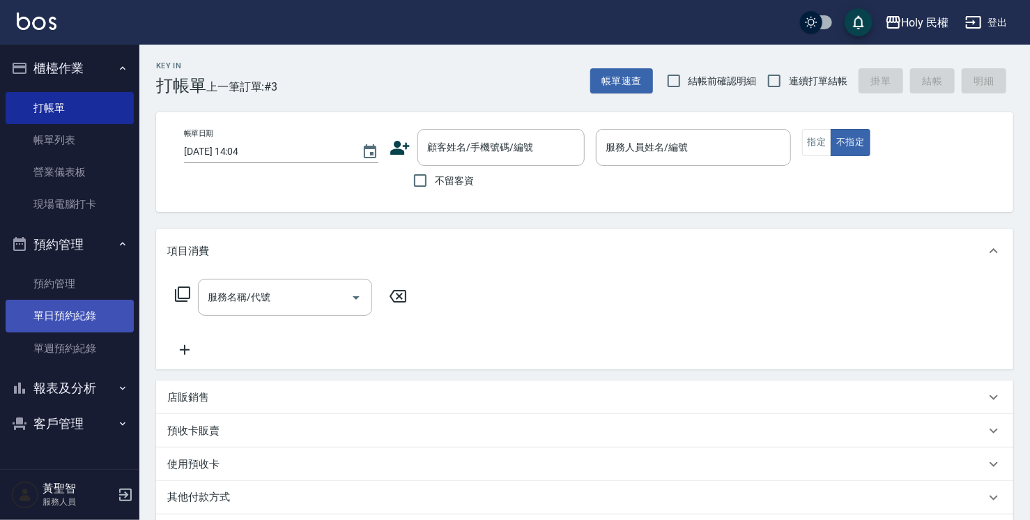
click at [45, 322] on link "單日預約紀錄" at bounding box center [70, 316] width 128 height 32
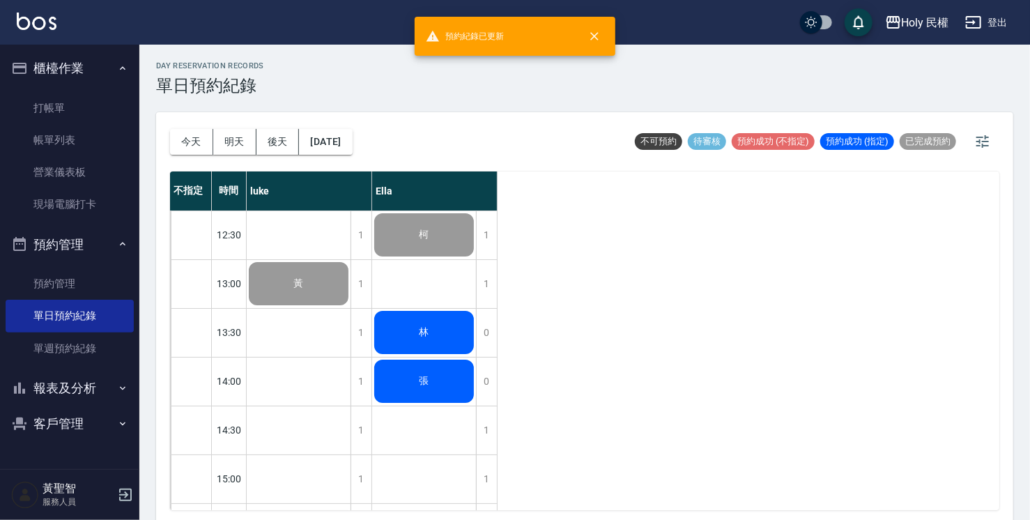
click at [422, 329] on span "林" at bounding box center [424, 332] width 15 height 13
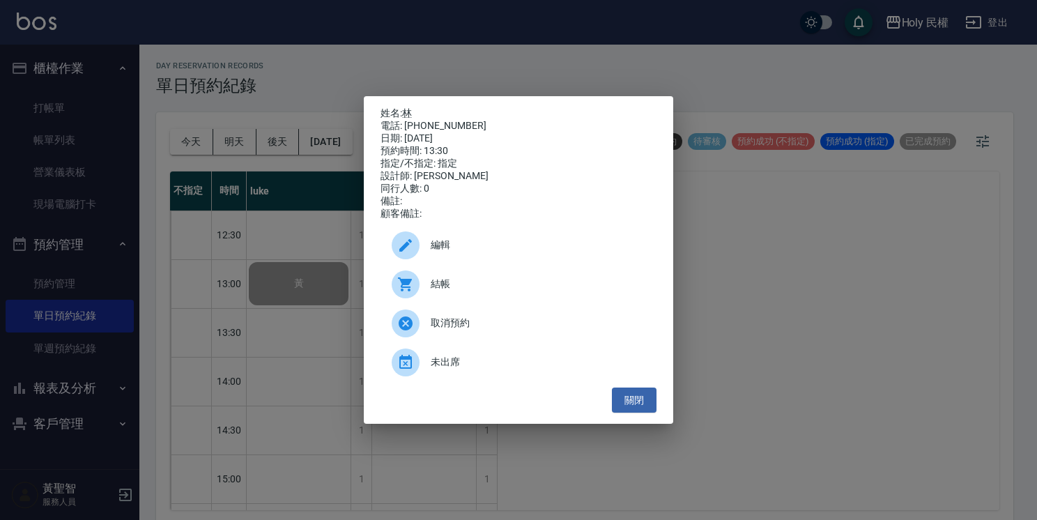
click at [516, 298] on div "結帳" at bounding box center [519, 284] width 276 height 39
click at [643, 408] on button "關閉" at bounding box center [634, 400] width 45 height 26
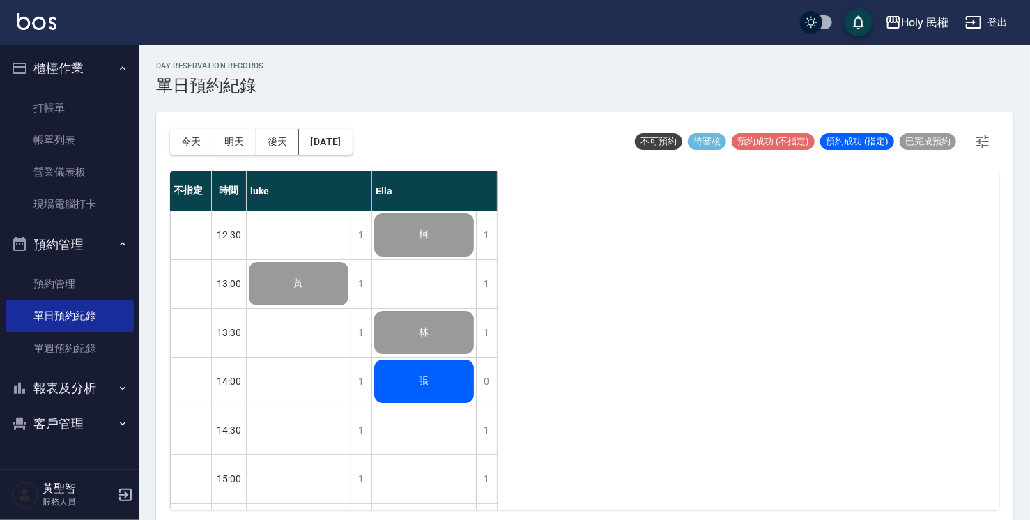
click at [391, 394] on div "張" at bounding box center [424, 381] width 104 height 47
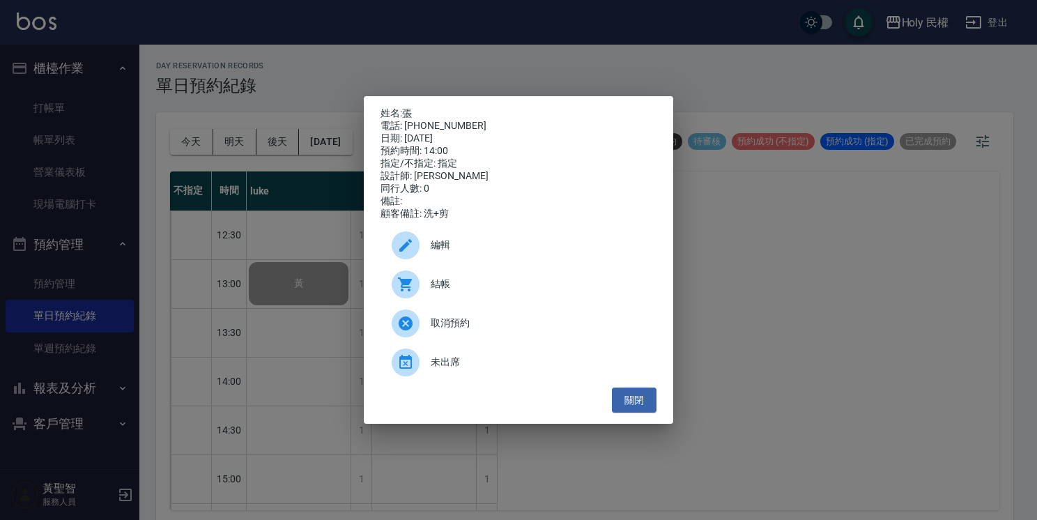
click at [404, 283] on icon at bounding box center [405, 284] width 17 height 17
click at [643, 394] on button "關閉" at bounding box center [634, 400] width 45 height 26
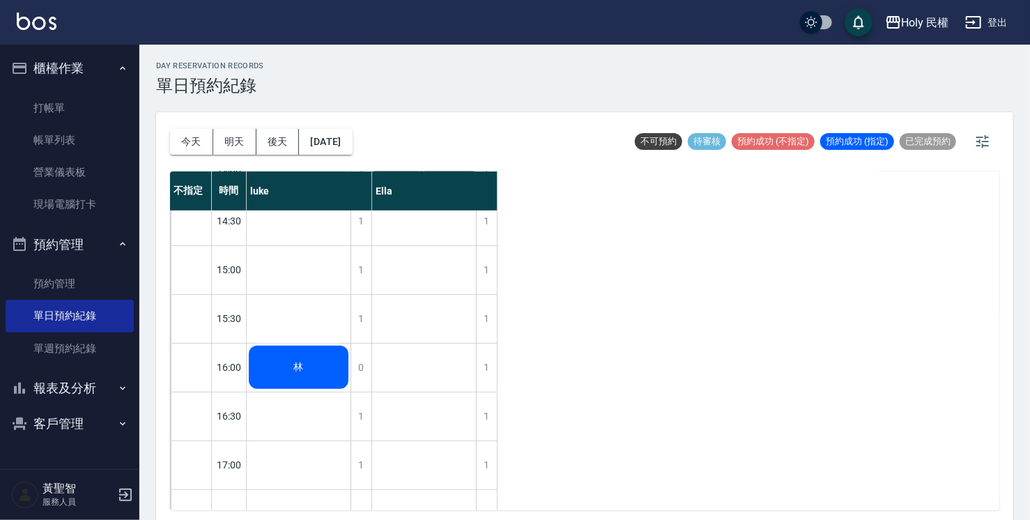
scroll to position [279, 0]
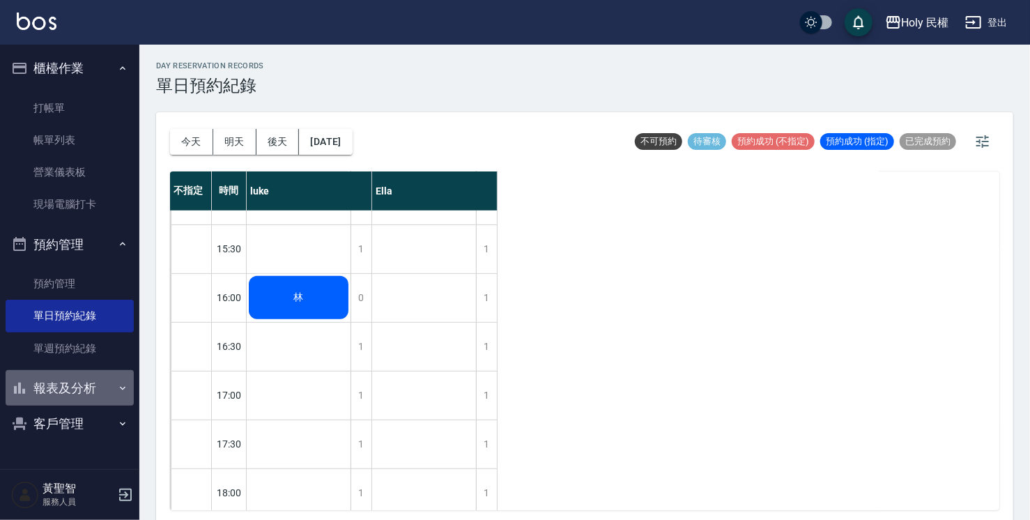
click at [89, 396] on button "報表及分析" at bounding box center [70, 388] width 128 height 36
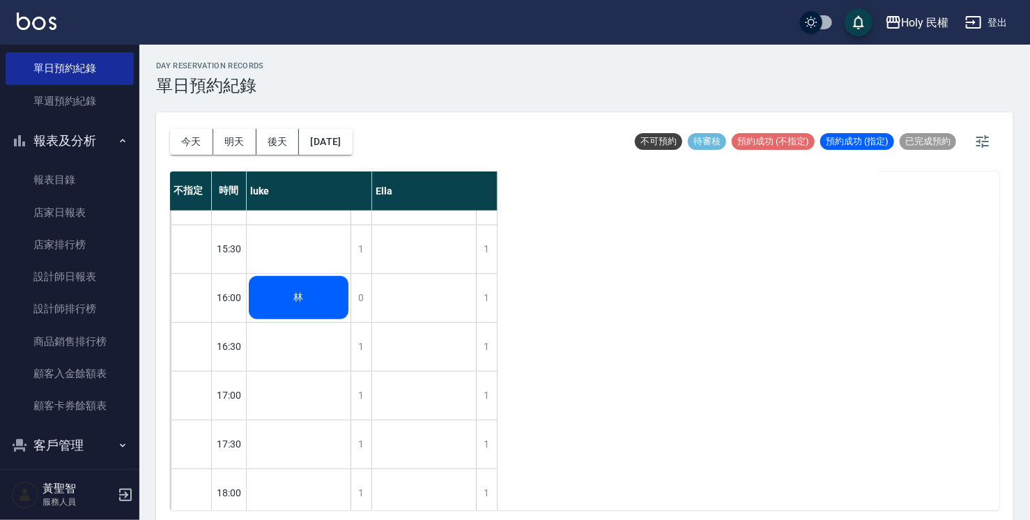
scroll to position [258, 0]
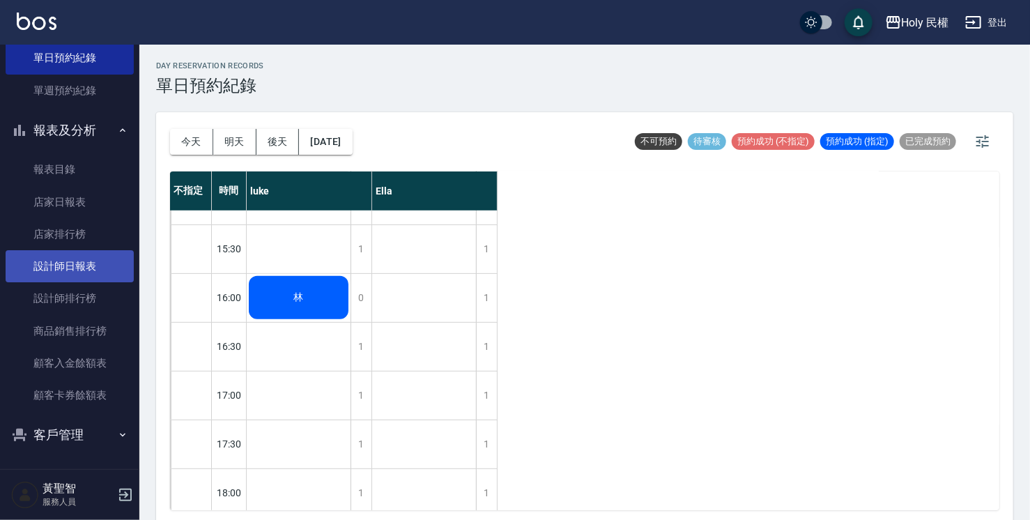
click at [75, 269] on link "設計師日報表" at bounding box center [70, 266] width 128 height 32
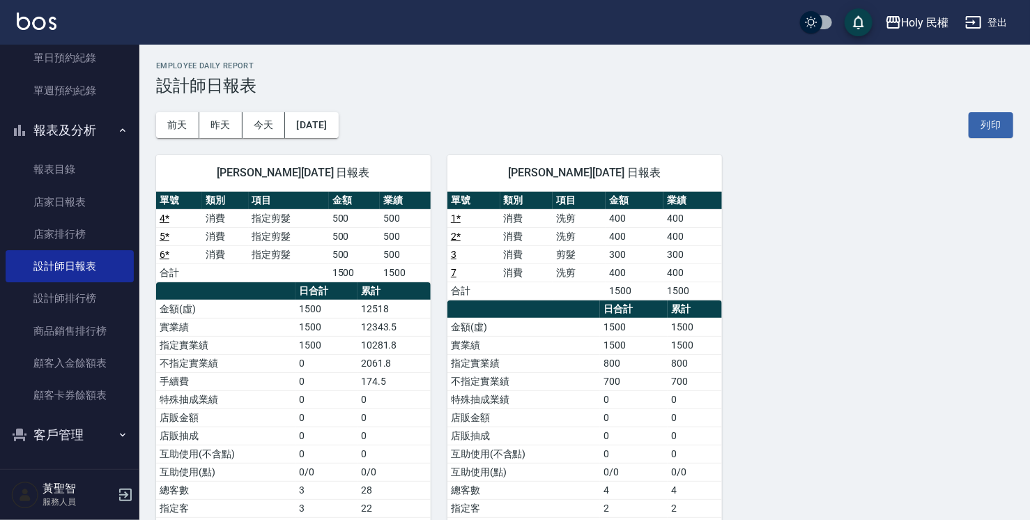
scroll to position [118, 0]
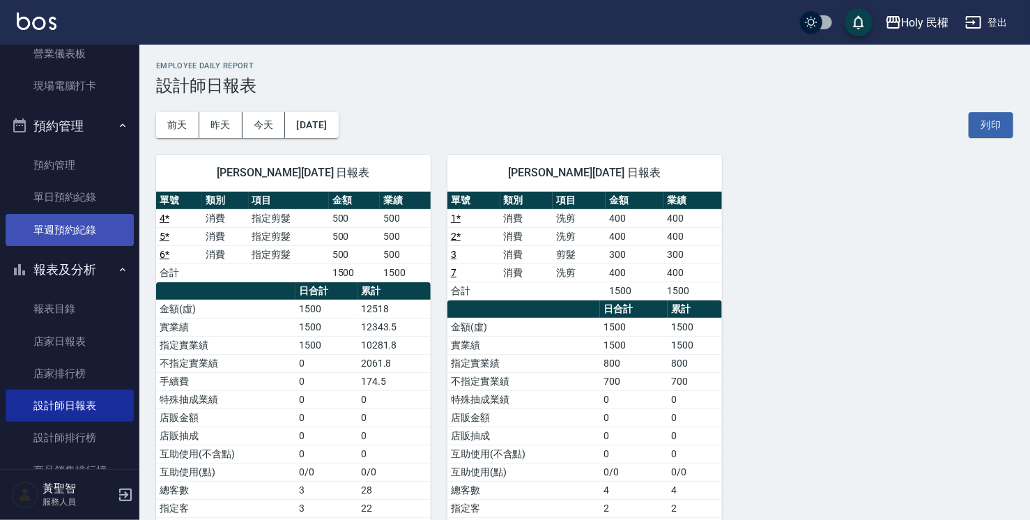
click at [65, 222] on link "單週預約紀錄" at bounding box center [70, 230] width 128 height 32
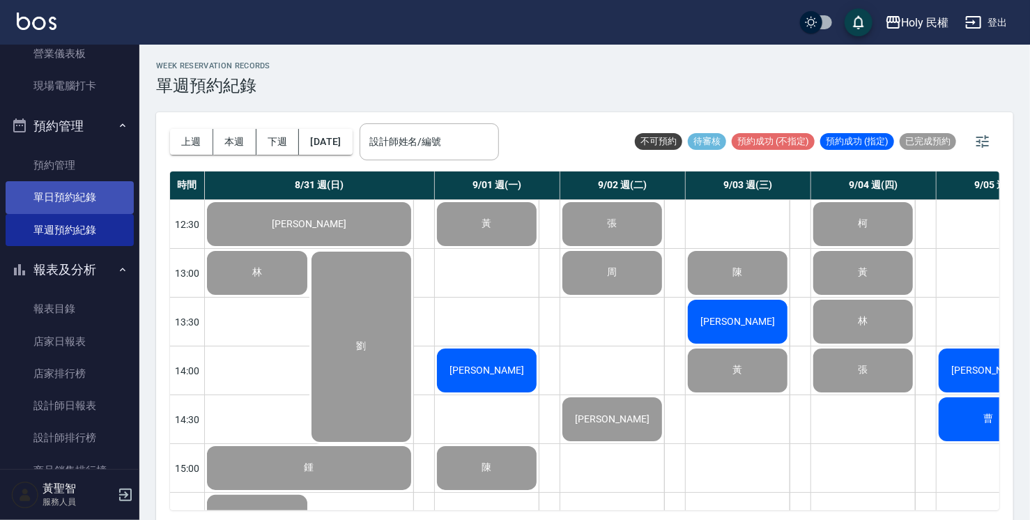
click at [70, 194] on link "單日預約紀錄" at bounding box center [70, 197] width 128 height 32
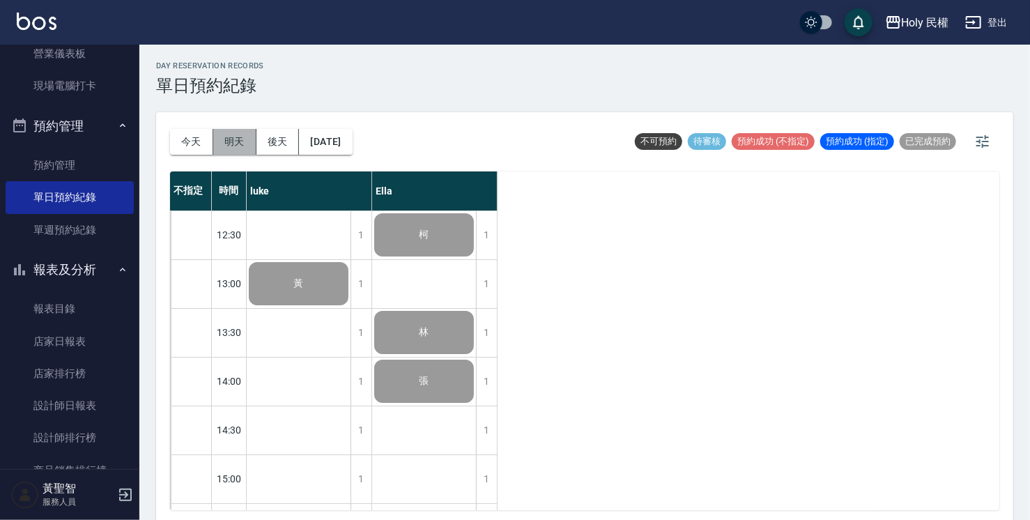
click at [231, 146] on button "明天" at bounding box center [234, 142] width 43 height 26
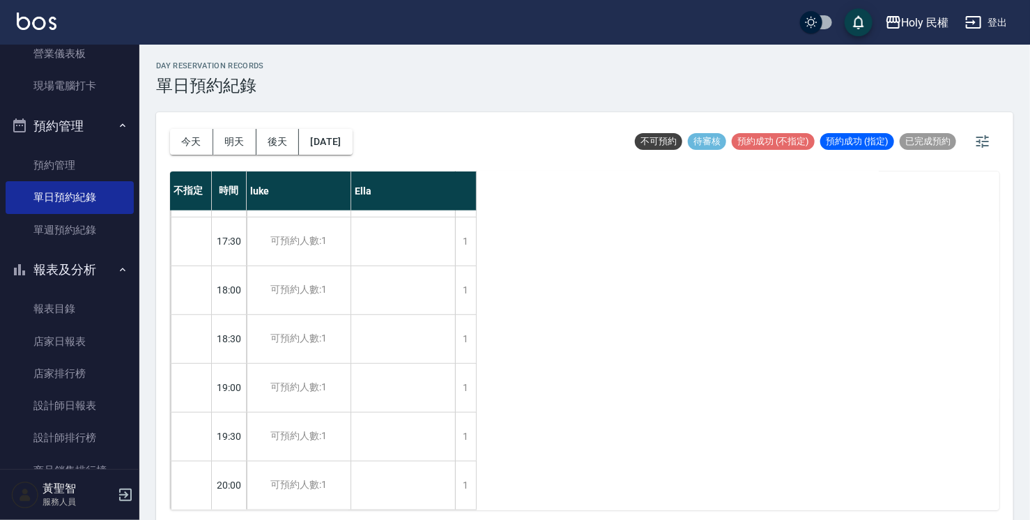
scroll to position [491, 0]
click at [268, 135] on button "後天" at bounding box center [277, 142] width 43 height 26
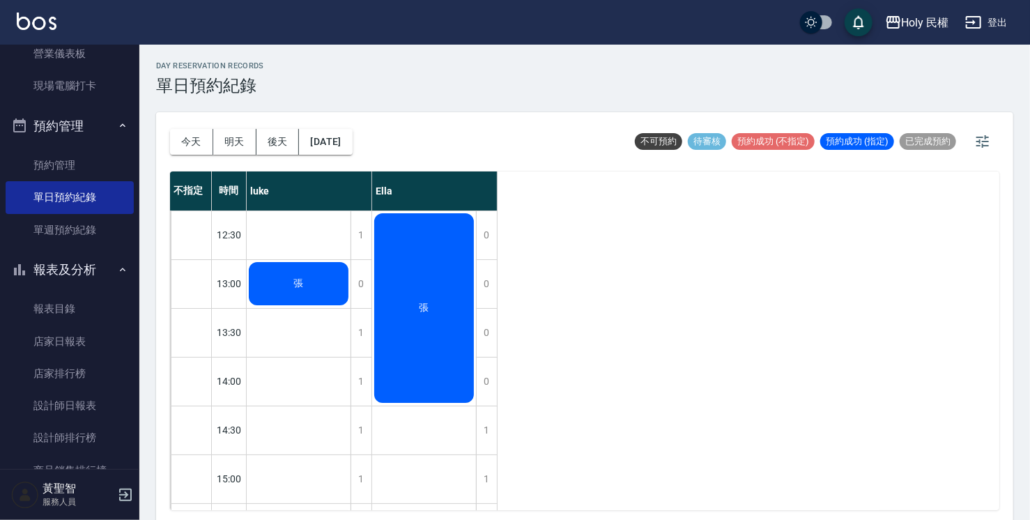
click at [430, 382] on div "張" at bounding box center [424, 308] width 104 height 194
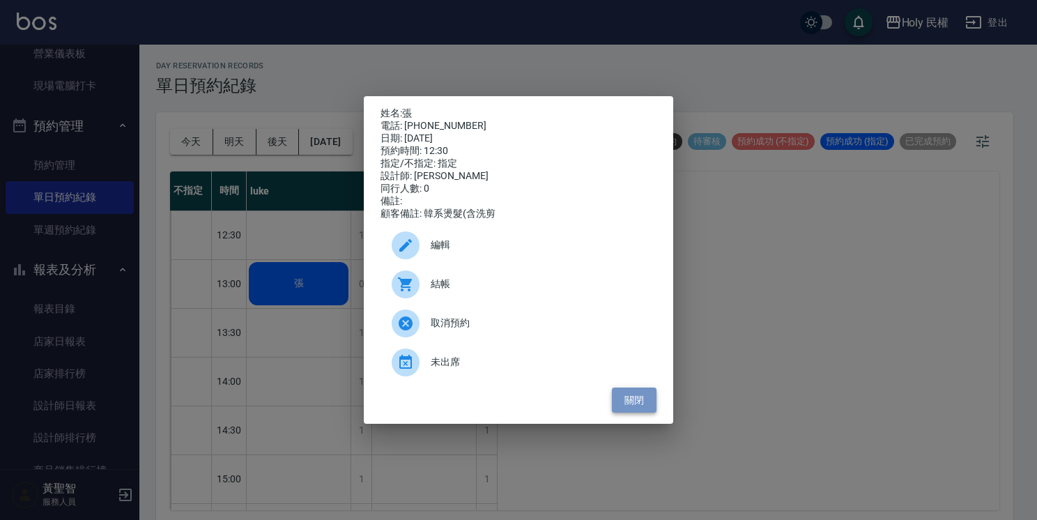
click at [631, 413] on button "關閉" at bounding box center [634, 400] width 45 height 26
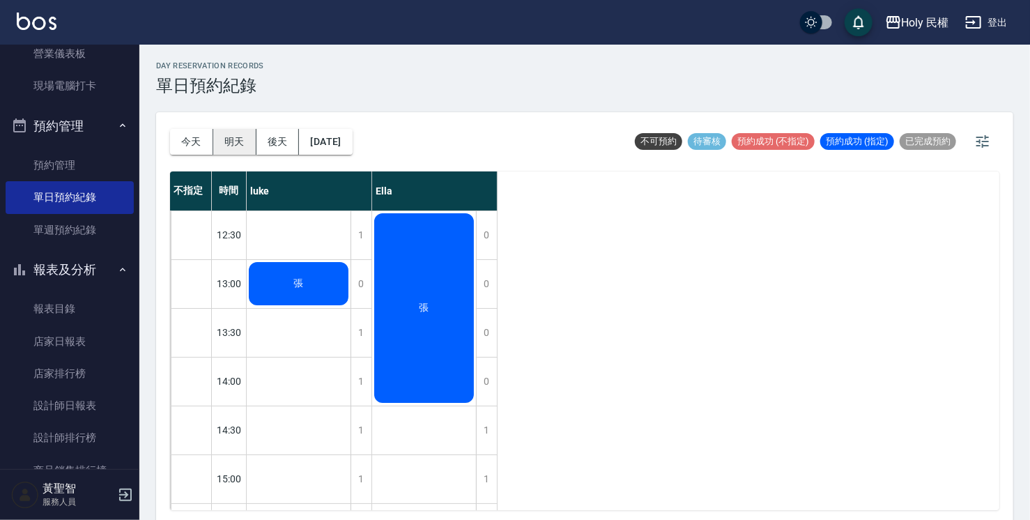
click at [243, 136] on button "明天" at bounding box center [234, 142] width 43 height 26
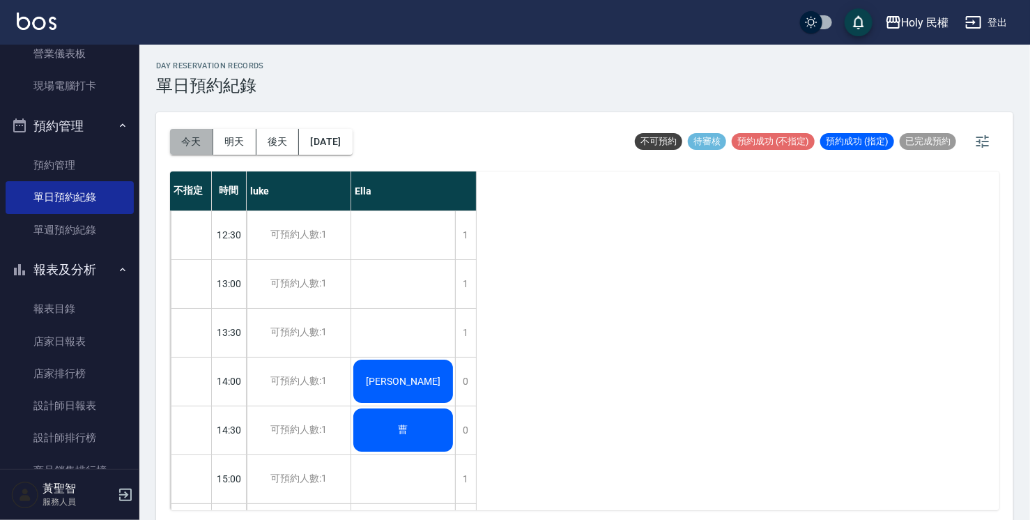
click at [183, 139] on button "今天" at bounding box center [191, 142] width 43 height 26
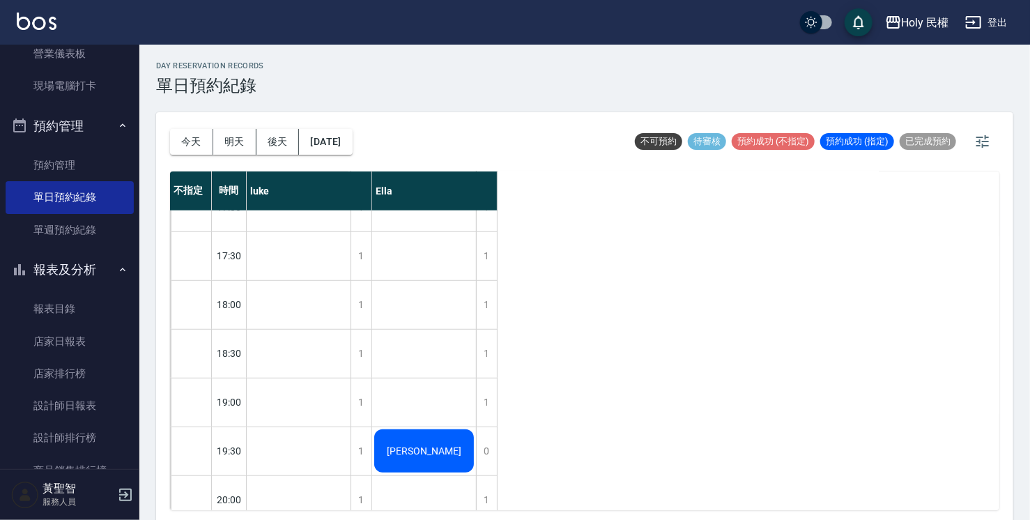
scroll to position [491, 0]
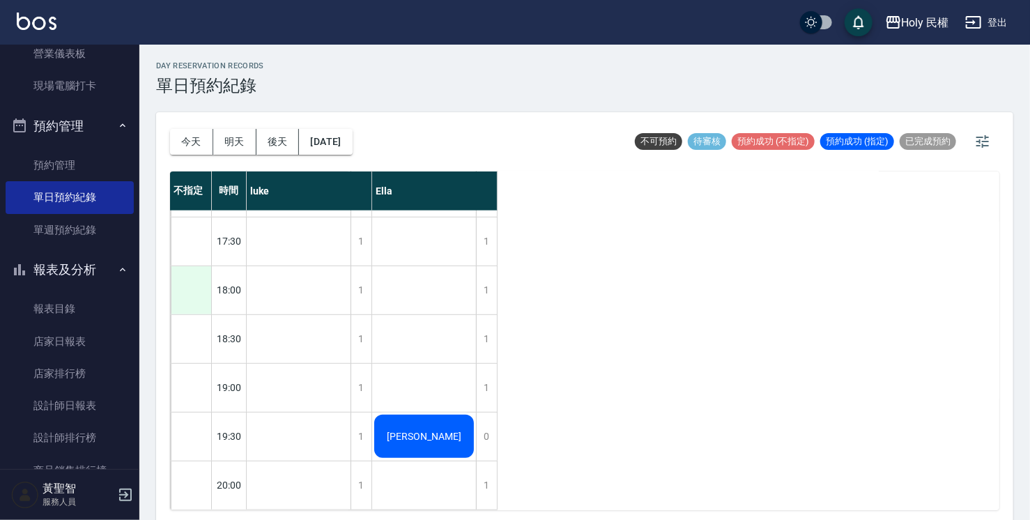
click at [197, 290] on div at bounding box center [191, 290] width 40 height 48
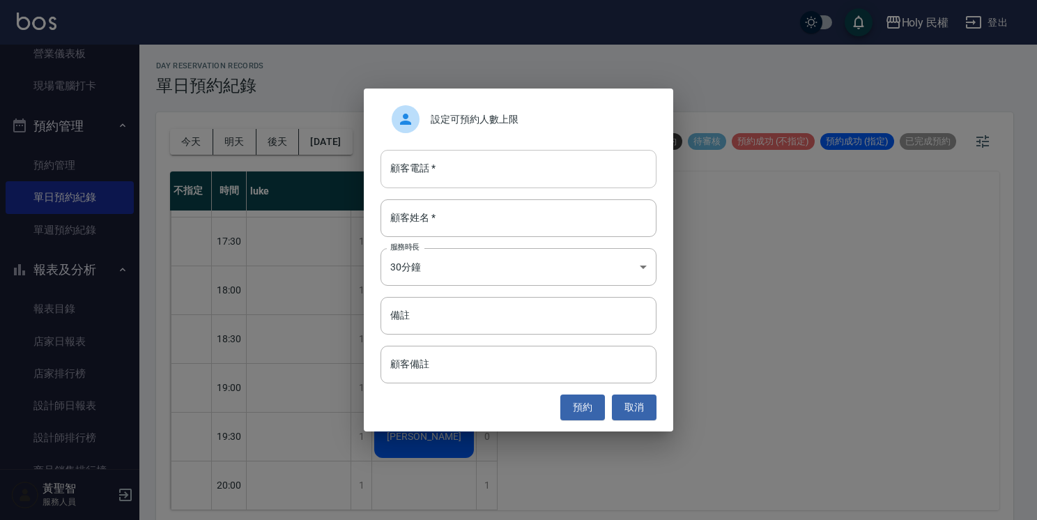
click at [488, 157] on input "顧客電話   *" at bounding box center [519, 169] width 276 height 38
type input "0928235528"
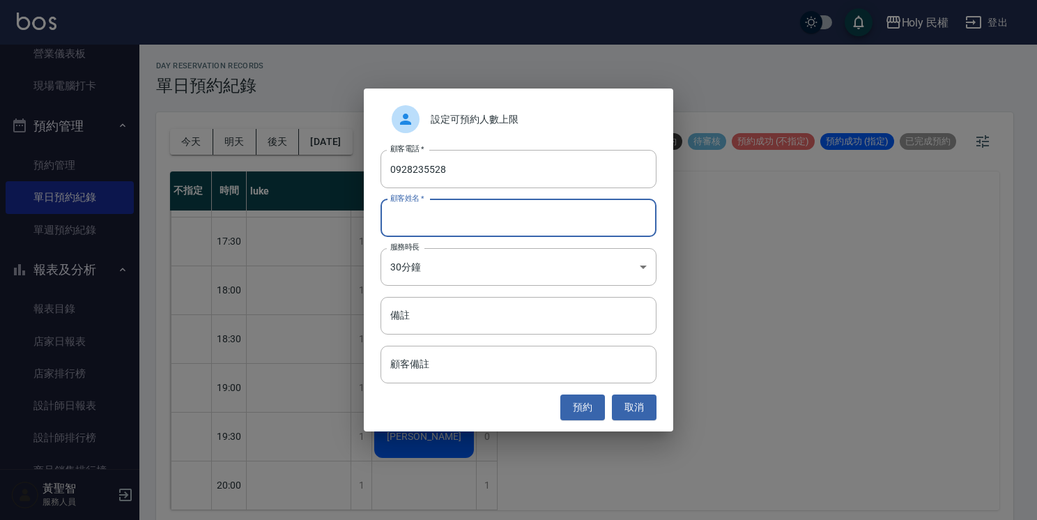
click at [576, 222] on input "顧客姓名   *" at bounding box center [519, 218] width 276 height 38
type input "李"
click at [598, 401] on button "預約" at bounding box center [582, 407] width 45 height 26
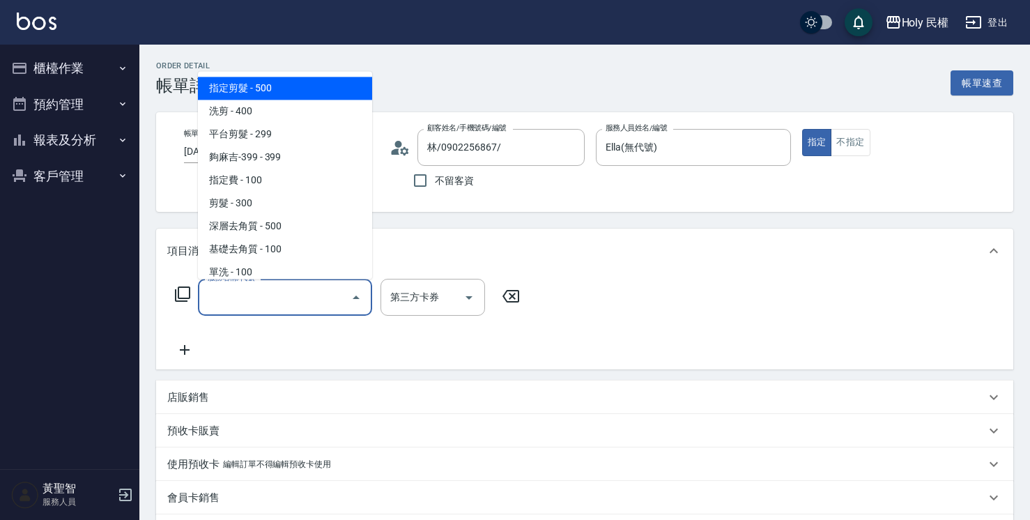
click at [332, 302] on input "服務名稱/代號" at bounding box center [274, 297] width 141 height 24
click at [282, 86] on span "指定剪髮 - 500" at bounding box center [285, 88] width 174 height 23
type input "指定剪髮(1)"
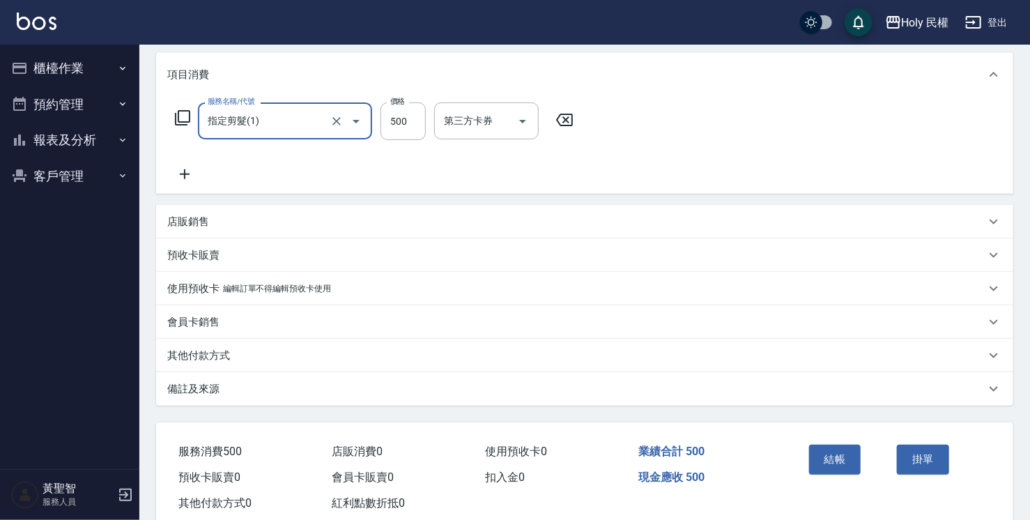
scroll to position [210, 0]
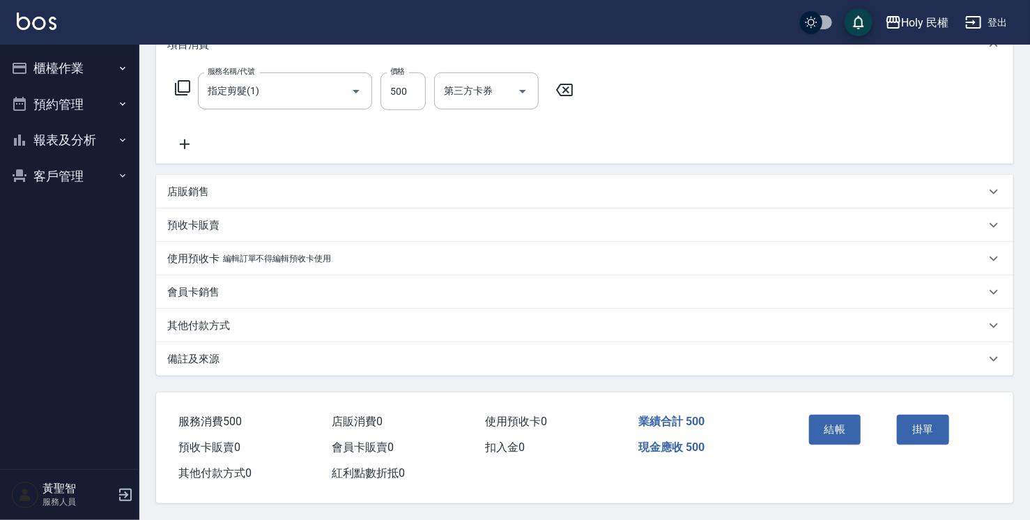
click at [728, 368] on div "備註及來源" at bounding box center [584, 358] width 857 height 33
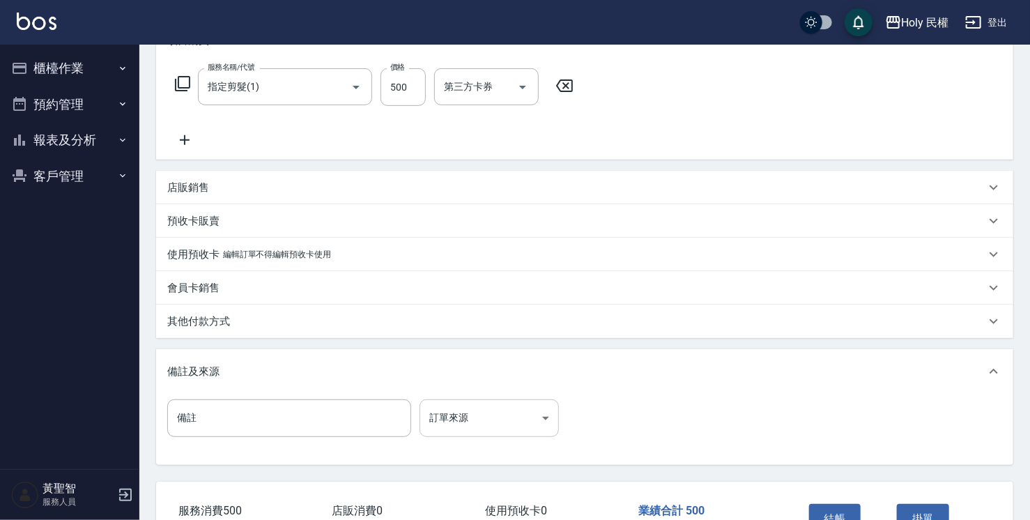
click at [511, 428] on body "Holy 民權 登出 櫃檯作業 打帳單 帳單列表 營業儀表板 現場電腦打卡 預約管理 預約管理 單日預約紀錄 單週預約紀錄 報表及分析 報表目錄 店家日報表 …" at bounding box center [515, 200] width 1030 height 820
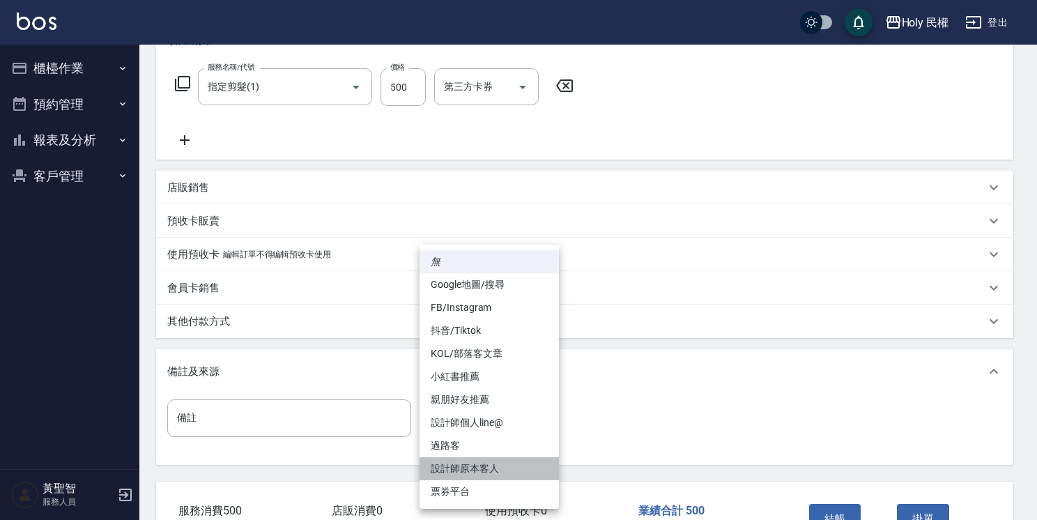
click at [511, 477] on li "設計師原本客人" at bounding box center [489, 468] width 139 height 23
type input "設計師原本客人"
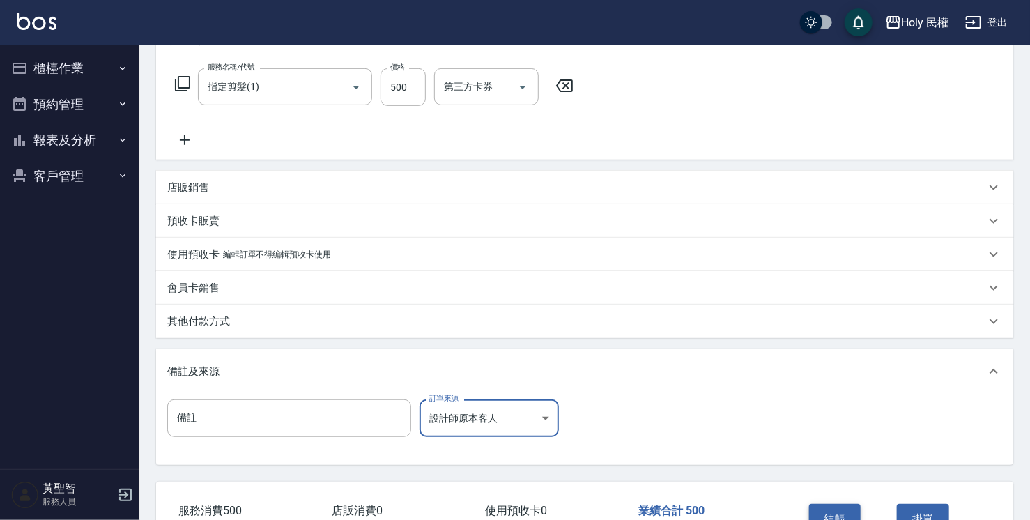
click at [849, 506] on button "結帳" at bounding box center [835, 518] width 52 height 29
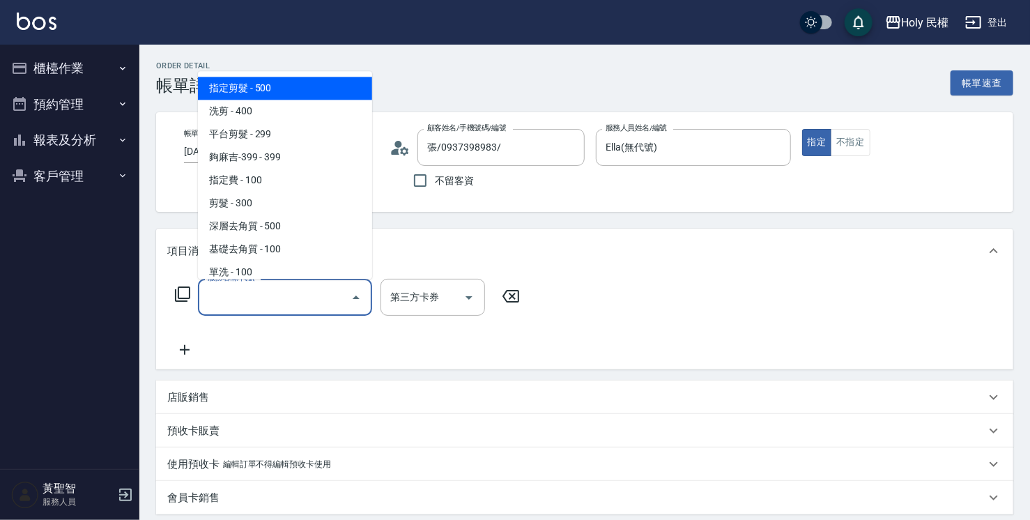
click at [277, 89] on span "指定剪髮 - 500" at bounding box center [285, 88] width 174 height 23
type input "指定剪髮(1)"
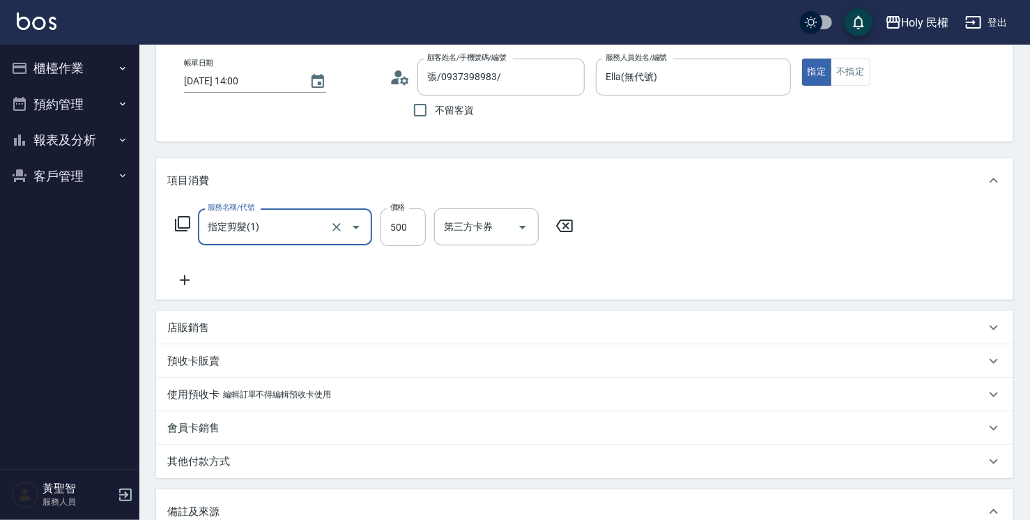
scroll to position [209, 0]
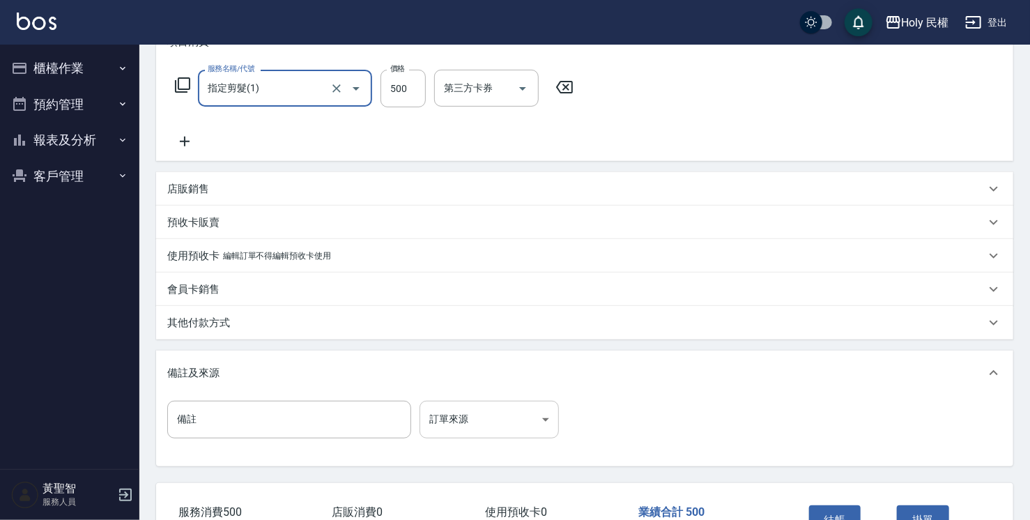
click at [529, 420] on body "Holy 民權 登出 櫃檯作業 打帳單 帳單列表 營業儀表板 現場電腦打卡 預約管理 預約管理 單日預約紀錄 單週預約紀錄 報表及分析 報表目錄 店家日報表 …" at bounding box center [515, 201] width 1030 height 820
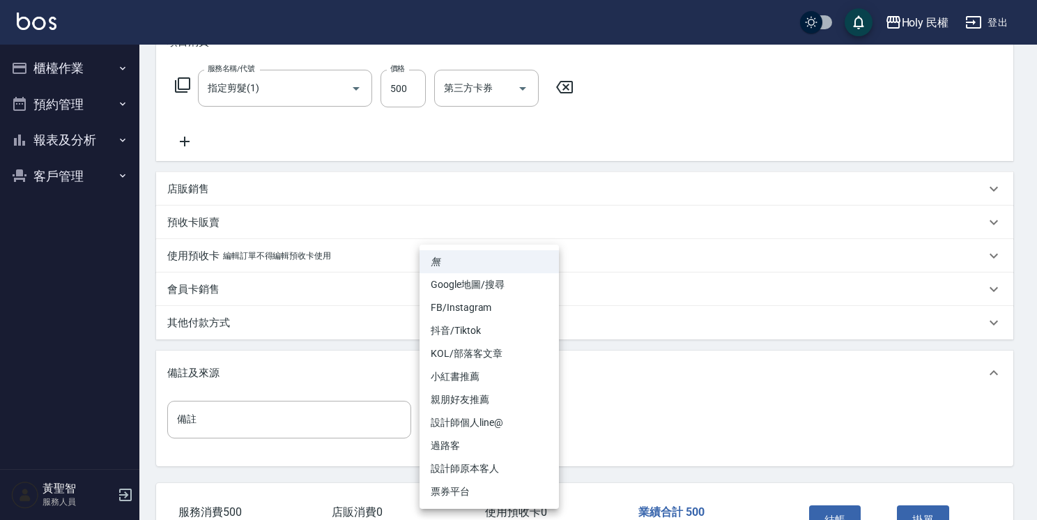
click at [516, 467] on li "設計師原本客人" at bounding box center [489, 468] width 139 height 23
type input "設計師原本客人"
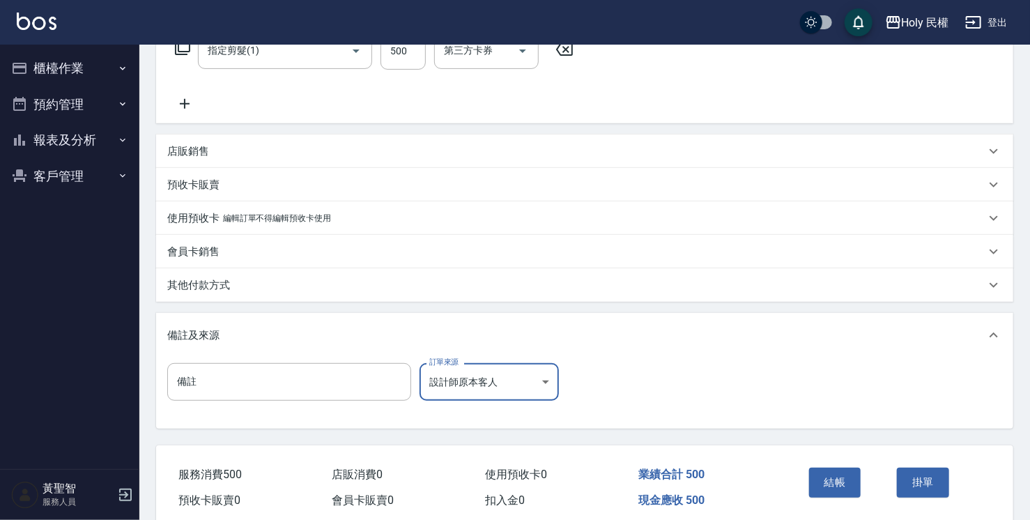
scroll to position [279, 0]
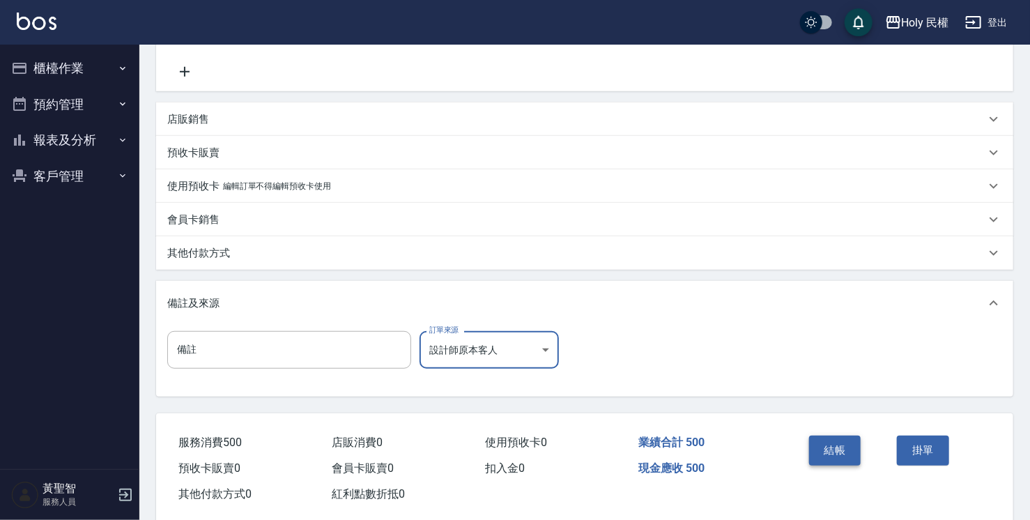
click at [850, 454] on button "結帳" at bounding box center [835, 450] width 52 height 29
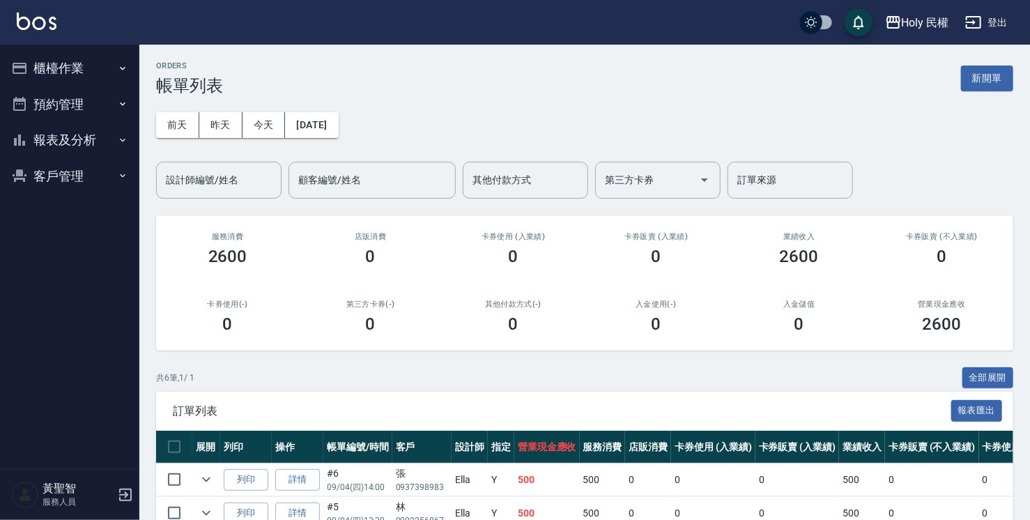
click at [42, 64] on button "櫃檯作業" at bounding box center [70, 68] width 128 height 36
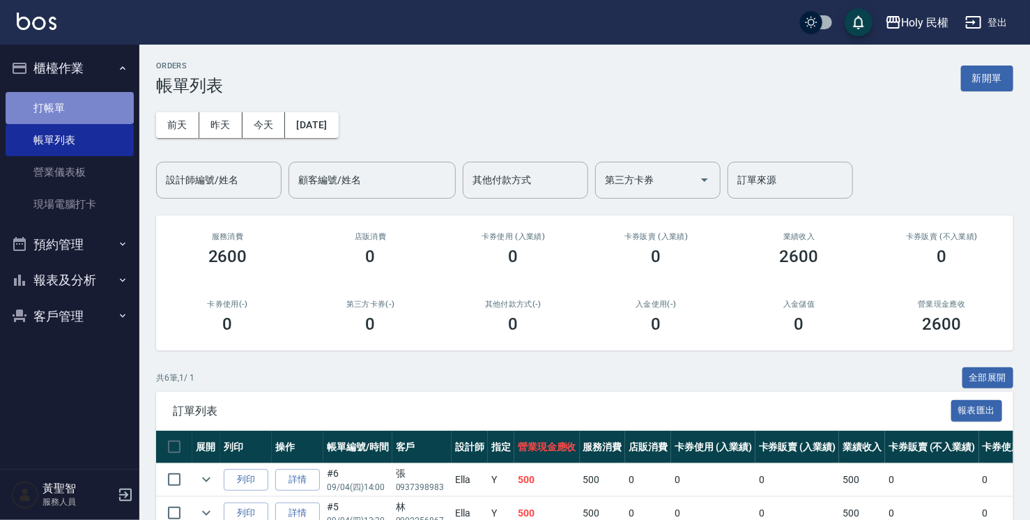
click at [80, 107] on link "打帳單" at bounding box center [70, 108] width 128 height 32
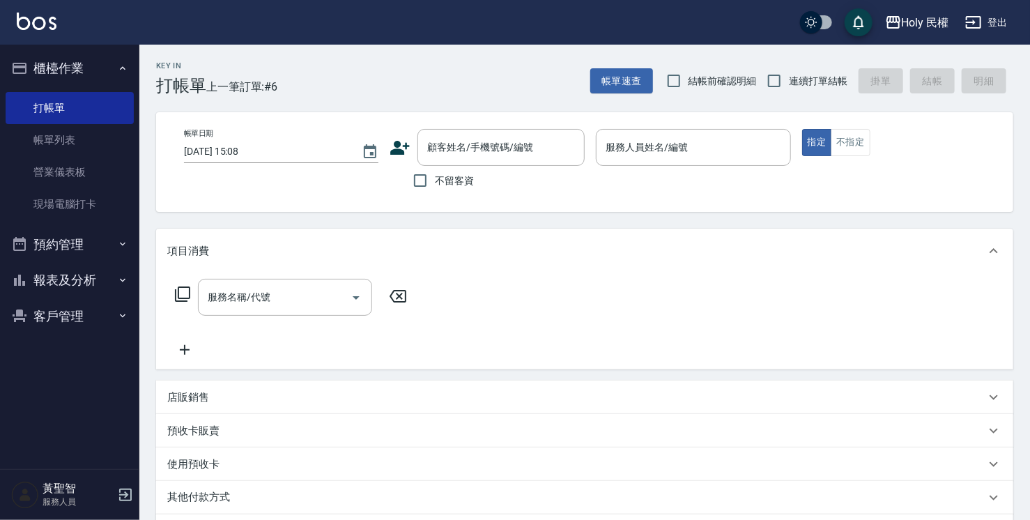
click at [404, 146] on icon at bounding box center [401, 148] width 20 height 14
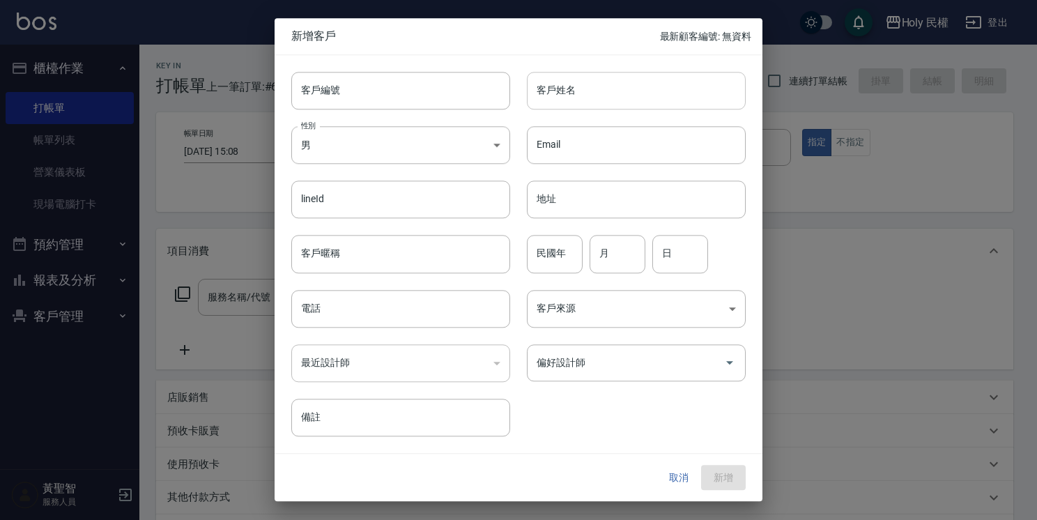
click at [618, 91] on input "客戶姓名" at bounding box center [636, 91] width 219 height 38
type input "ㄧ"
click at [677, 479] on button "取消" at bounding box center [678, 478] width 45 height 26
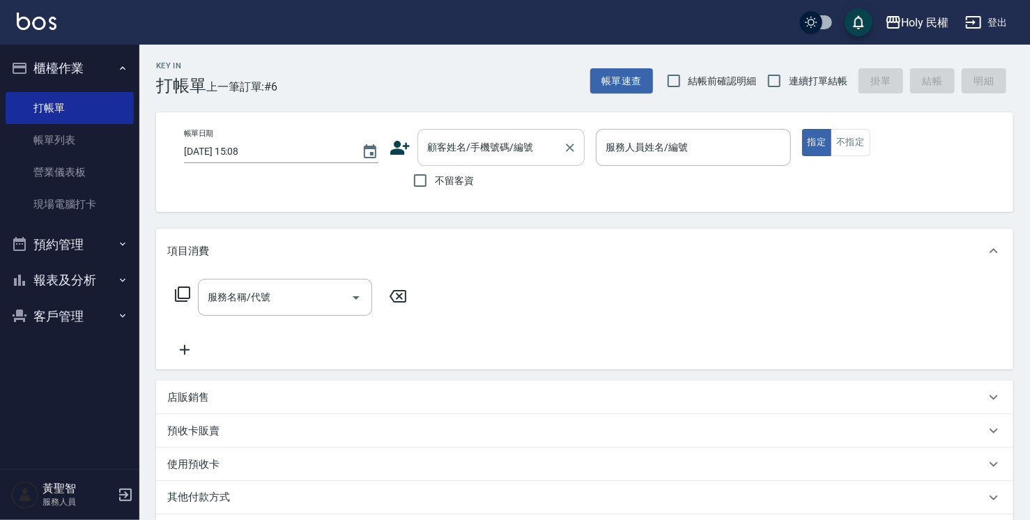
click at [466, 140] on input "顧客姓名/手機號碼/編號" at bounding box center [491, 147] width 134 height 24
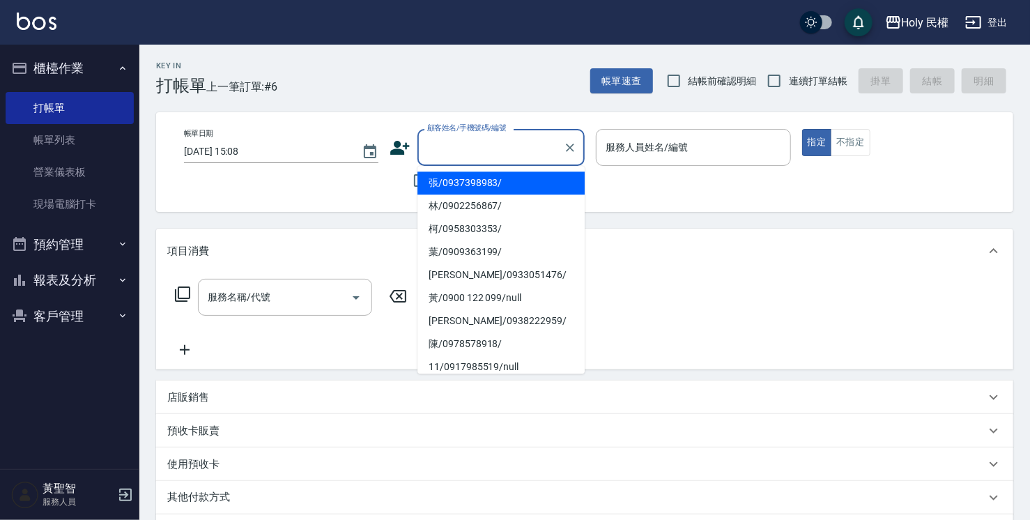
type input "ㄅ"
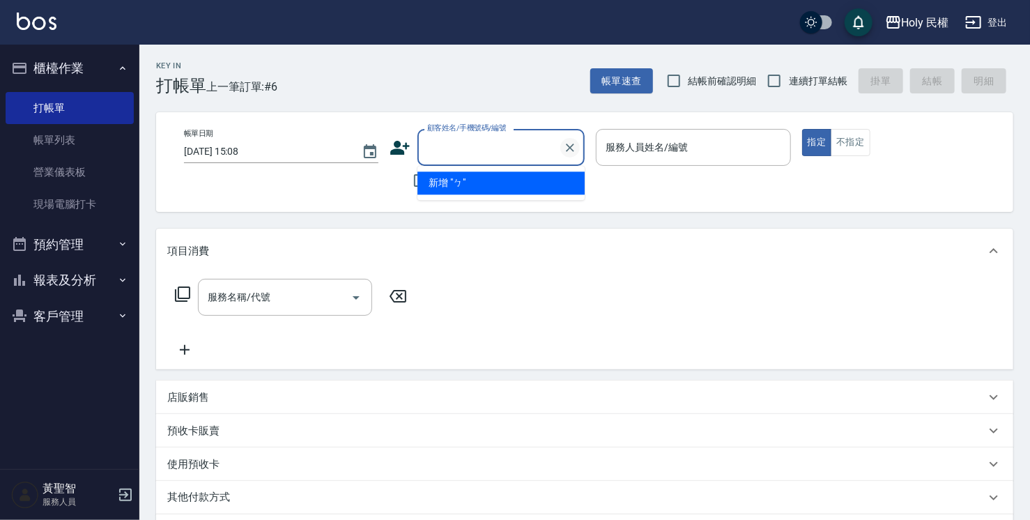
click at [572, 144] on icon "Clear" at bounding box center [570, 148] width 14 height 14
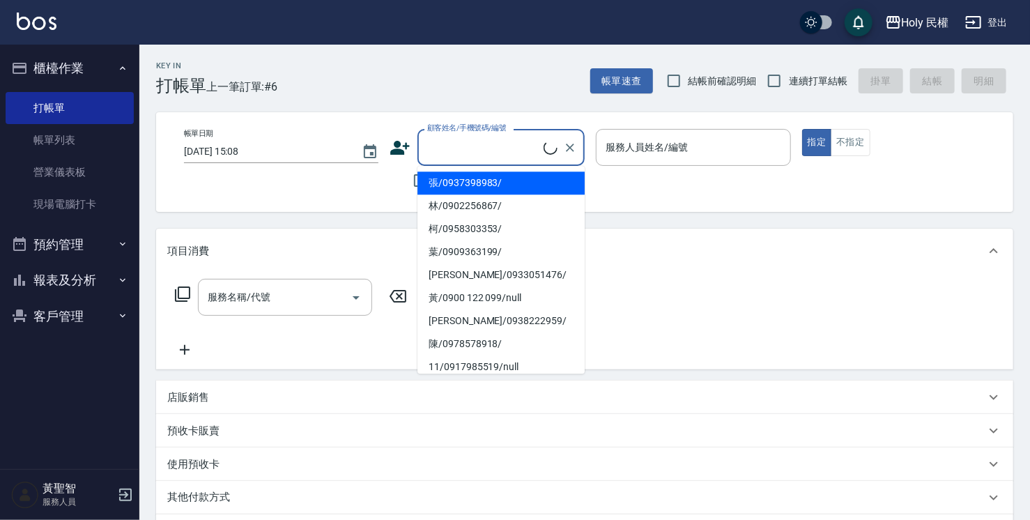
click at [428, 178] on li "張/0937398983/" at bounding box center [500, 182] width 167 height 23
type input "張/0937398983/"
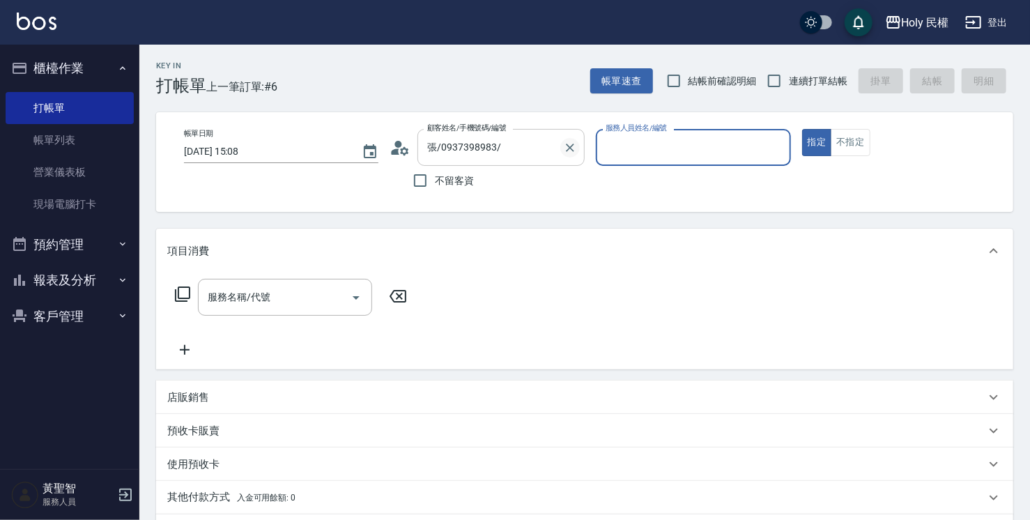
click at [573, 149] on icon "Clear" at bounding box center [570, 148] width 8 height 8
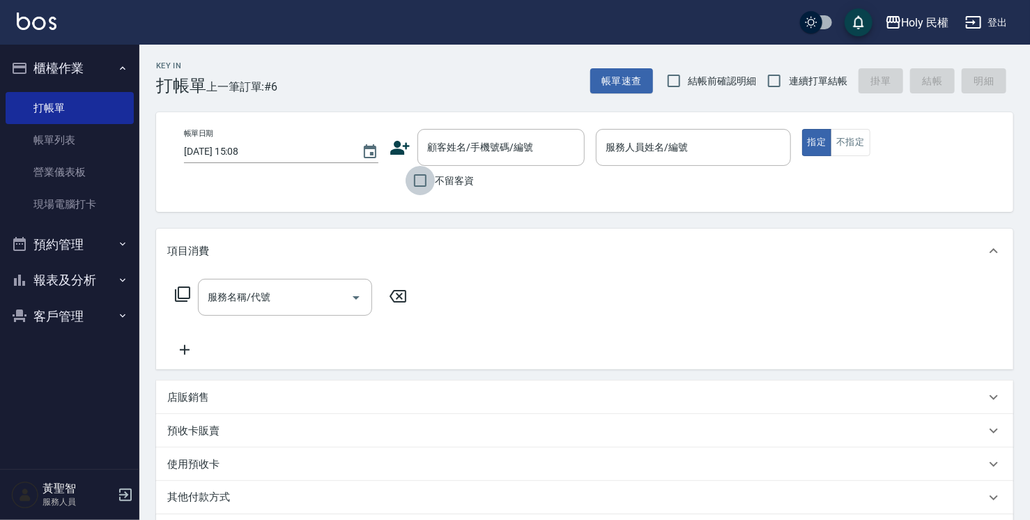
click at [422, 184] on input "不留客資" at bounding box center [420, 180] width 29 height 29
checkbox input "true"
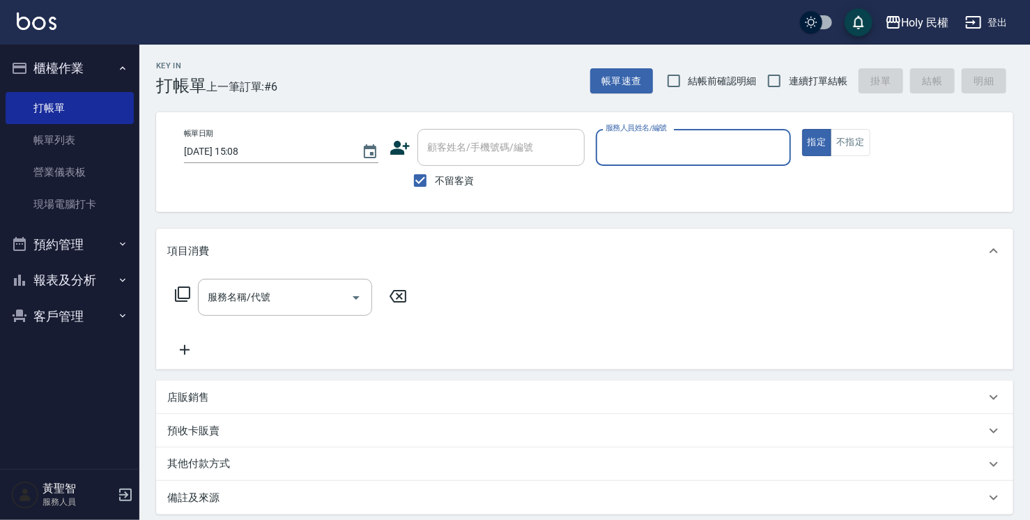
click at [719, 151] on input "服務人員姓名/編號" at bounding box center [693, 147] width 182 height 24
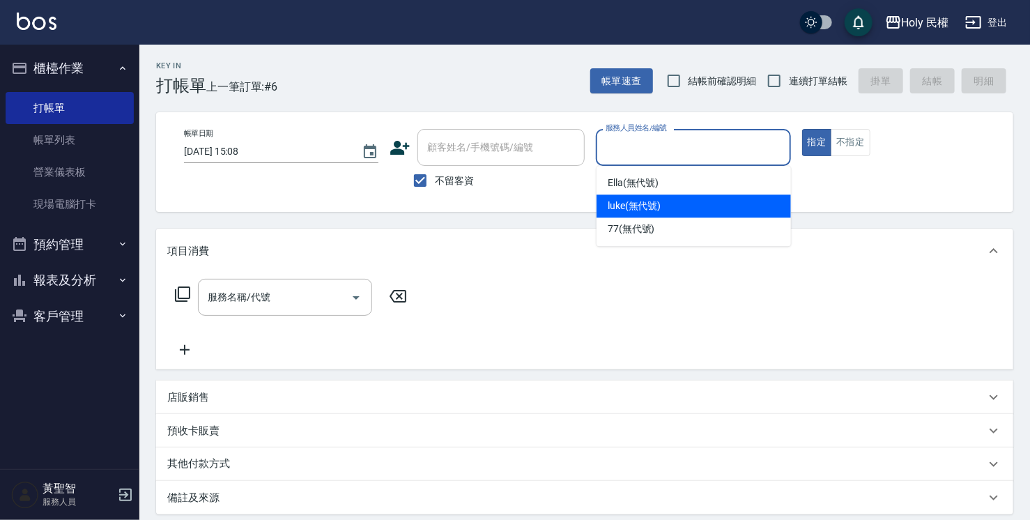
click at [678, 203] on div "luke (無代號)" at bounding box center [694, 205] width 194 height 23
type input "luke(無代號)"
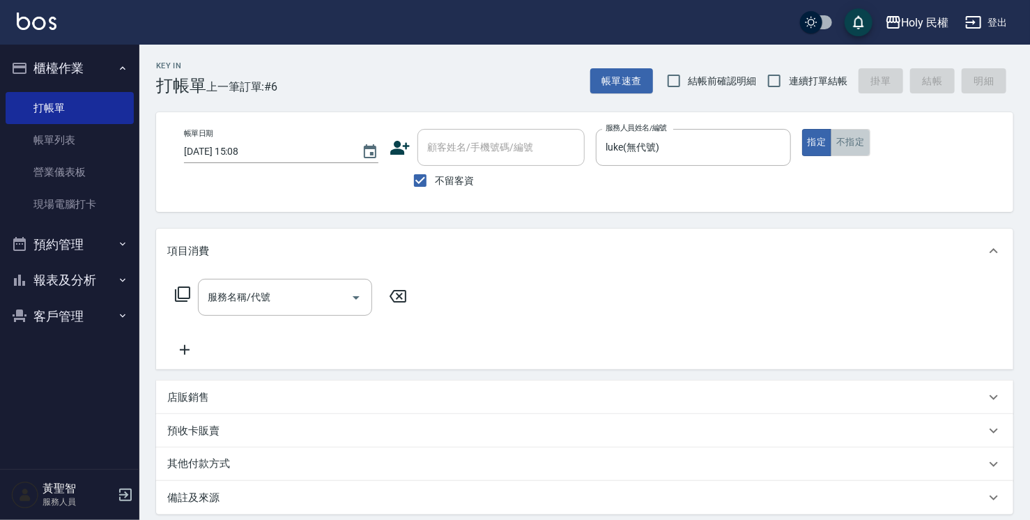
click at [846, 146] on button "不指定" at bounding box center [850, 142] width 39 height 27
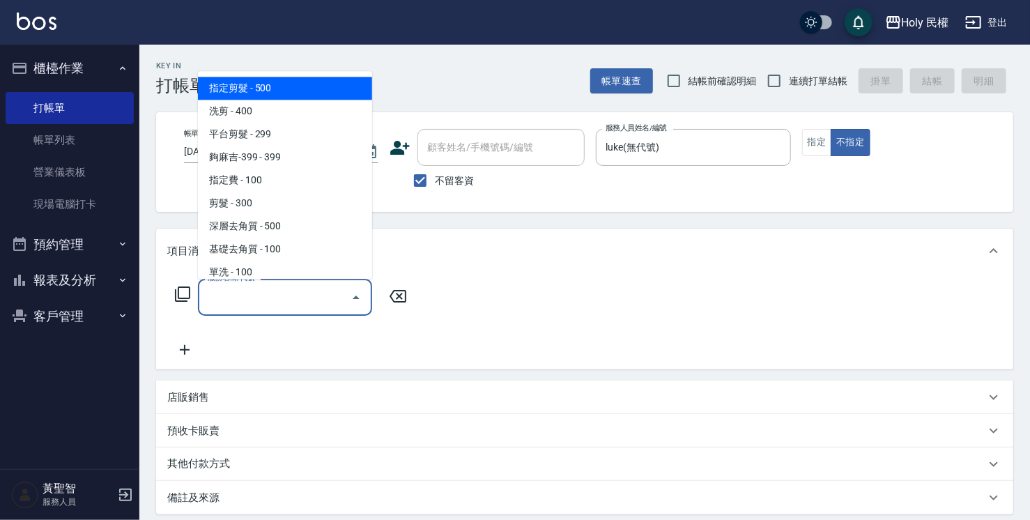
click at [261, 294] on div "服務名稱/代號 服務名稱/代號" at bounding box center [285, 297] width 174 height 37
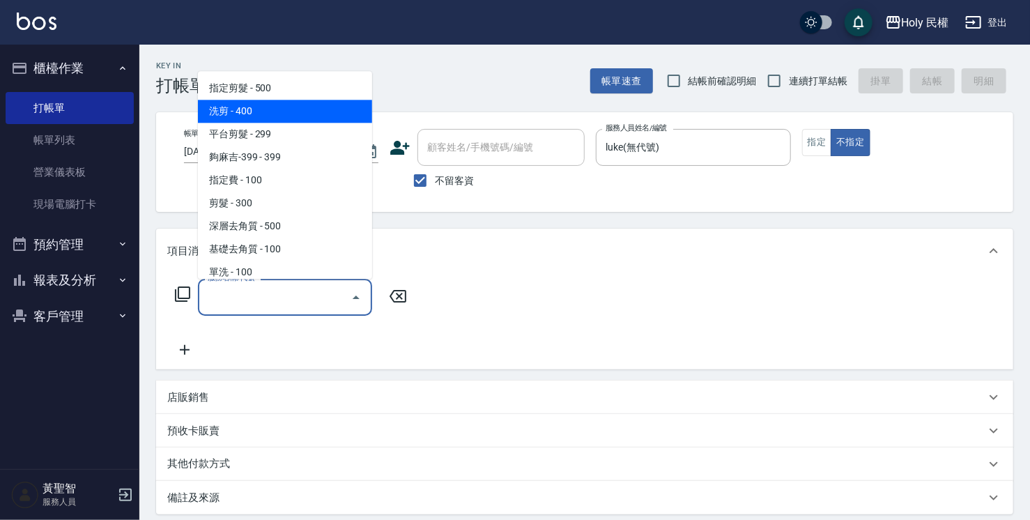
click at [254, 116] on span "洗剪 - 400" at bounding box center [285, 111] width 174 height 23
type input "洗剪(3)"
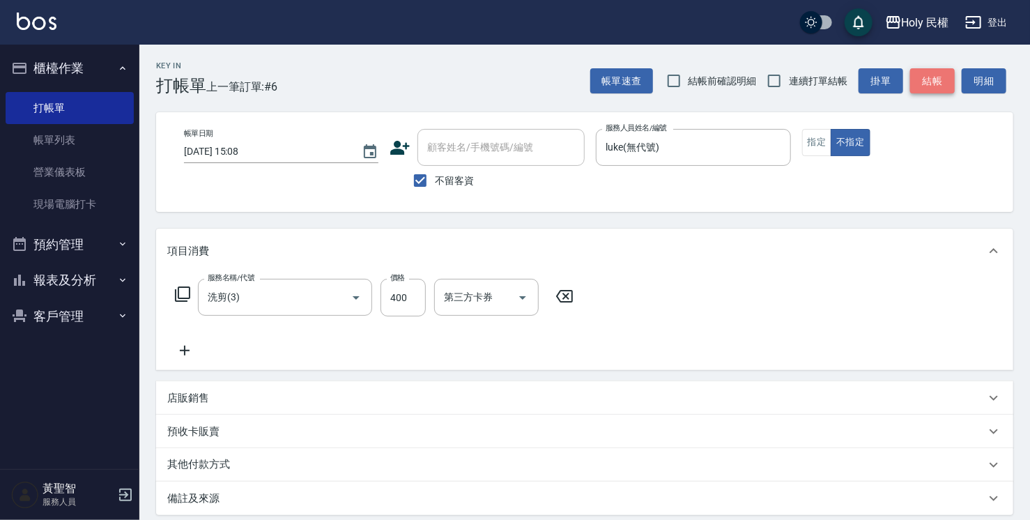
click at [931, 82] on button "結帳" at bounding box center [932, 81] width 45 height 26
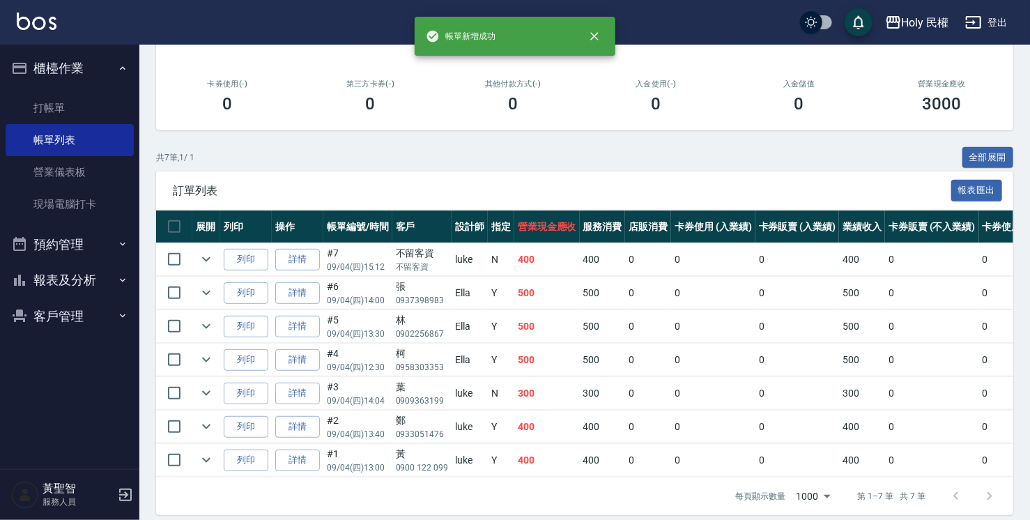
scroll to position [240, 0]
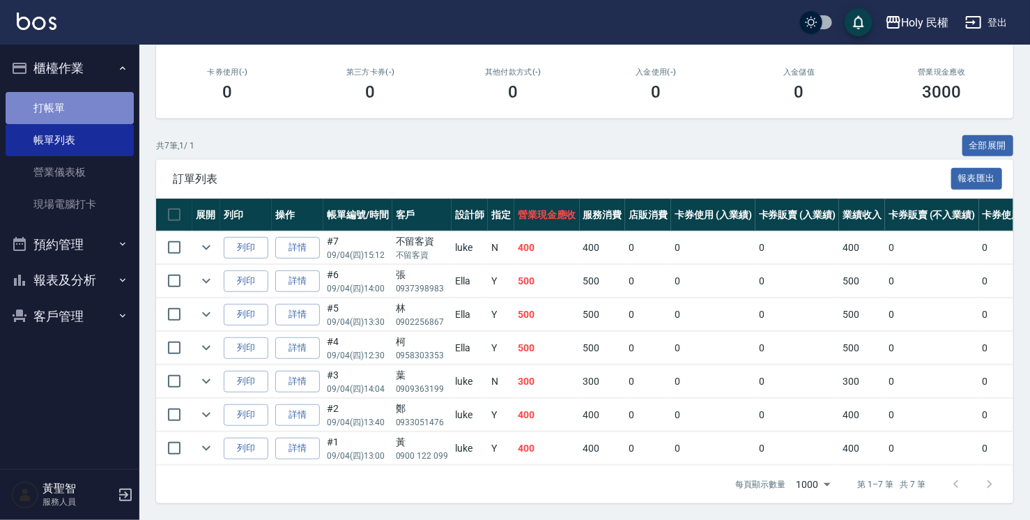
click at [53, 106] on link "打帳單" at bounding box center [70, 108] width 128 height 32
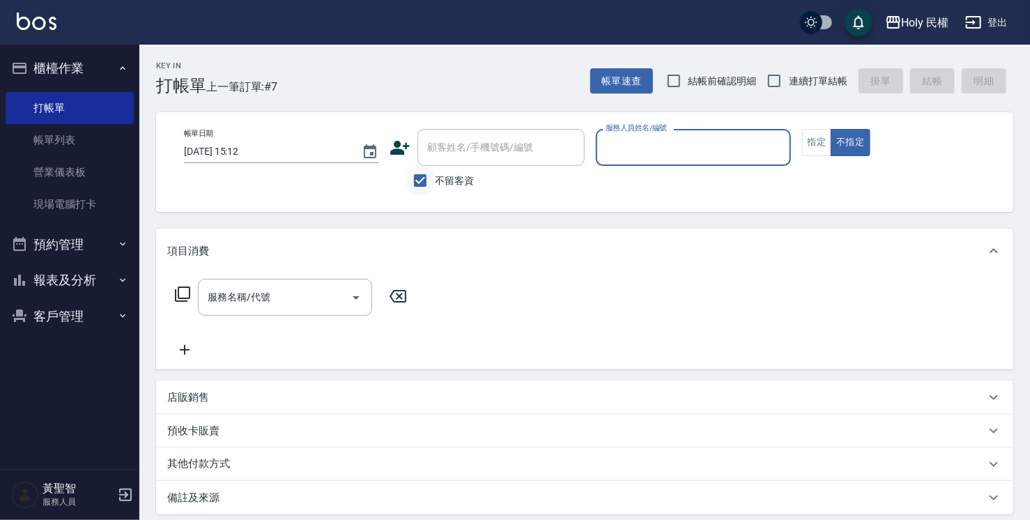
click at [413, 185] on input "不留客資" at bounding box center [420, 180] width 29 height 29
checkbox input "false"
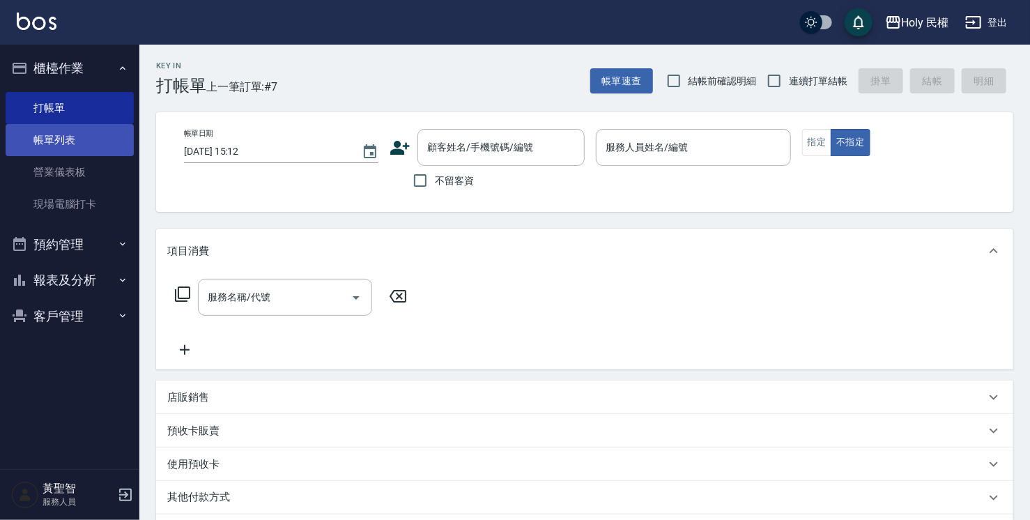
click at [104, 138] on link "帳單列表" at bounding box center [70, 140] width 128 height 32
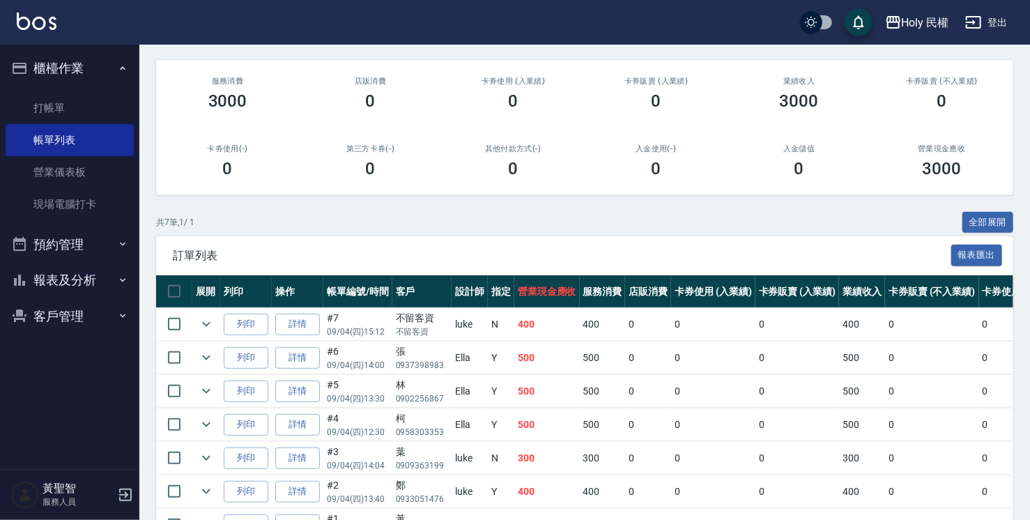
scroll to position [240, 0]
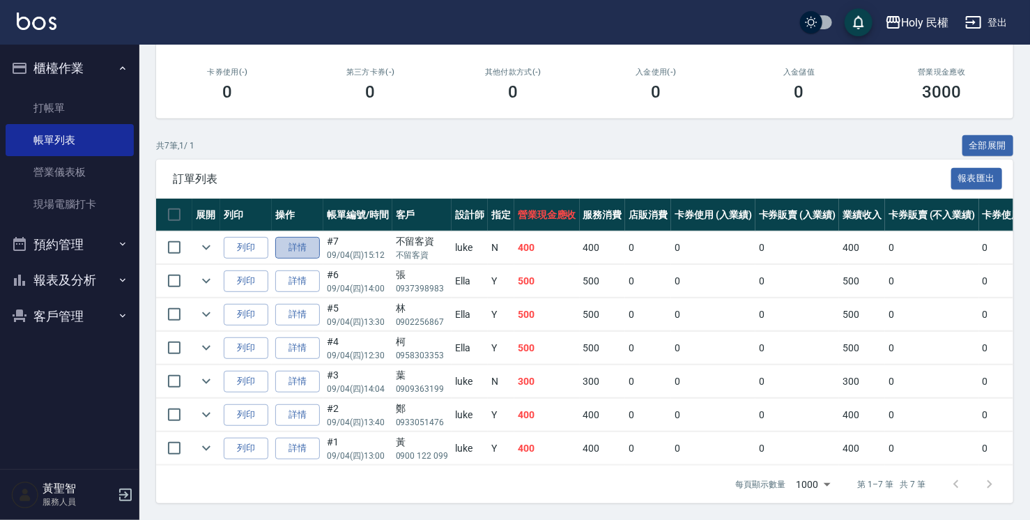
click at [312, 238] on link "詳情" at bounding box center [297, 248] width 45 height 22
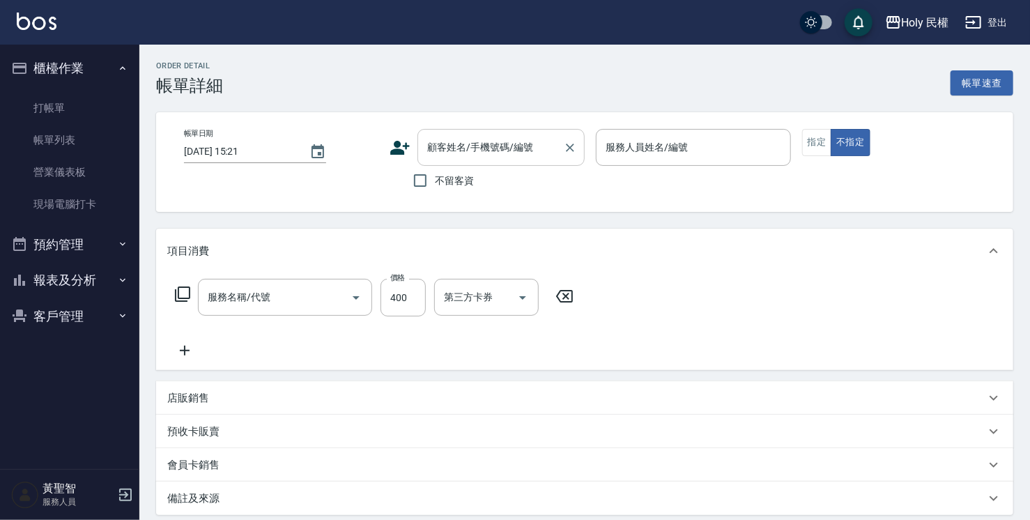
type input "[DATE] 15:12"
checkbox input "true"
type input "luke(無代號)"
type input "洗剪(3)"
click at [423, 176] on input "不留客資" at bounding box center [420, 180] width 29 height 29
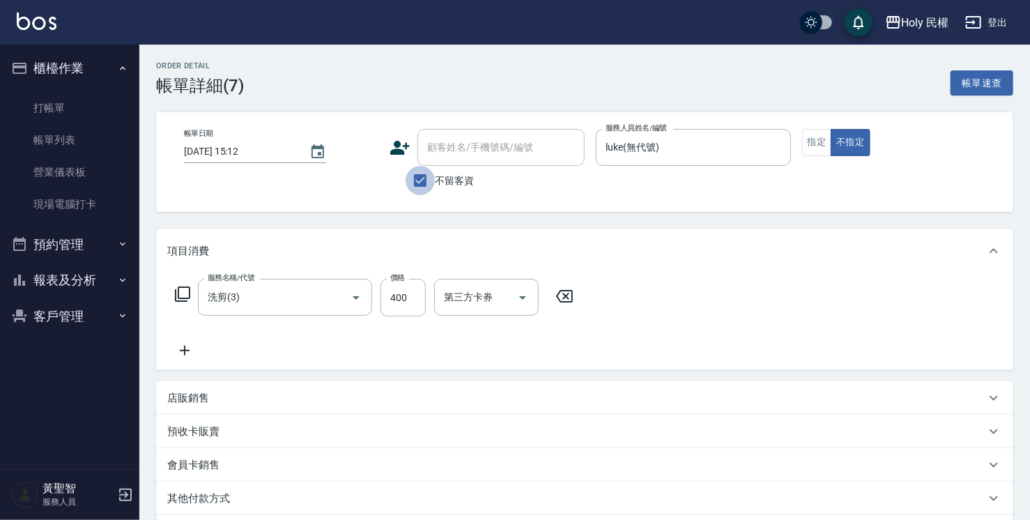
checkbox input "false"
click at [456, 148] on input "顧客姓名/手機號碼/編號" at bounding box center [491, 147] width 134 height 24
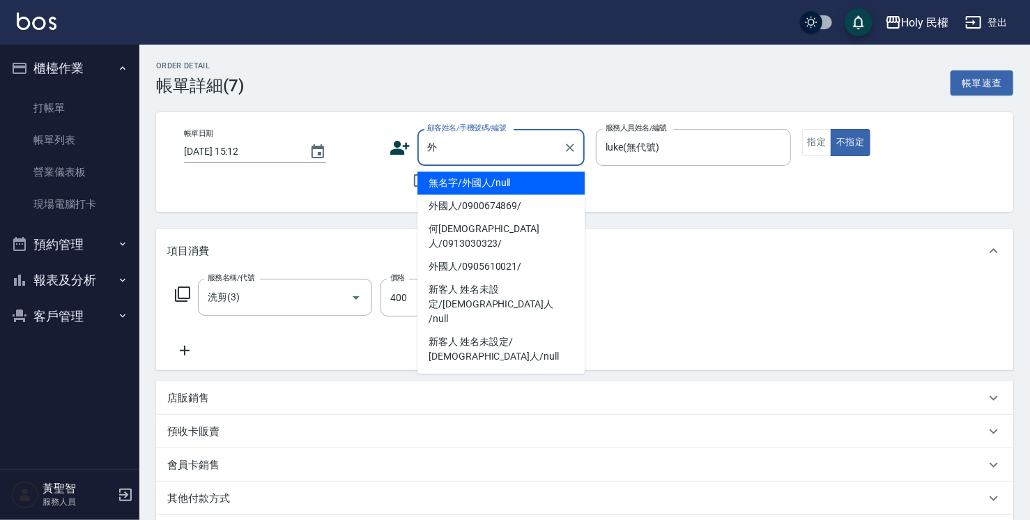
click at [503, 183] on li "無名字/外國人/null" at bounding box center [500, 182] width 167 height 23
type input "無名字/外國人/null"
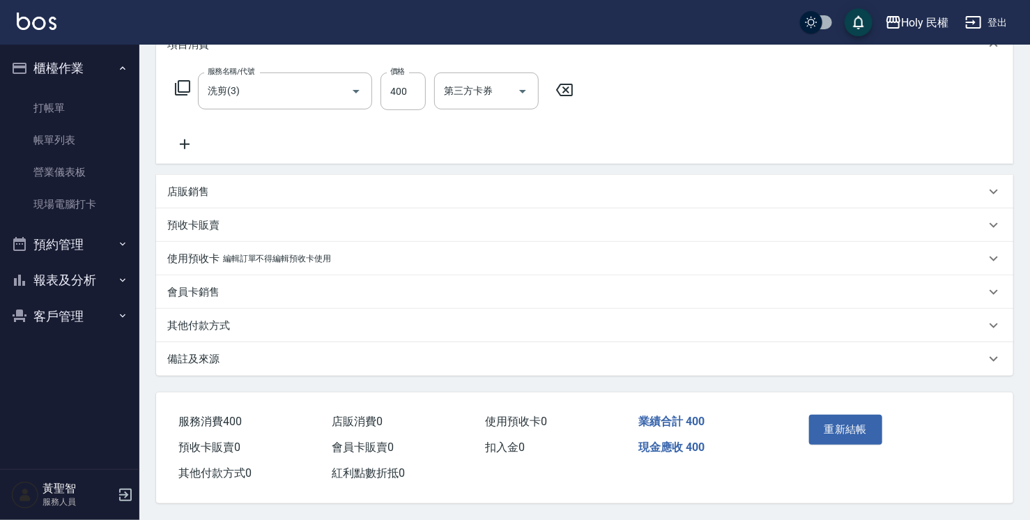
scroll to position [210, 0]
click at [852, 425] on button "重新結帳" at bounding box center [846, 429] width 74 height 29
